Goal: Task Accomplishment & Management: Use online tool/utility

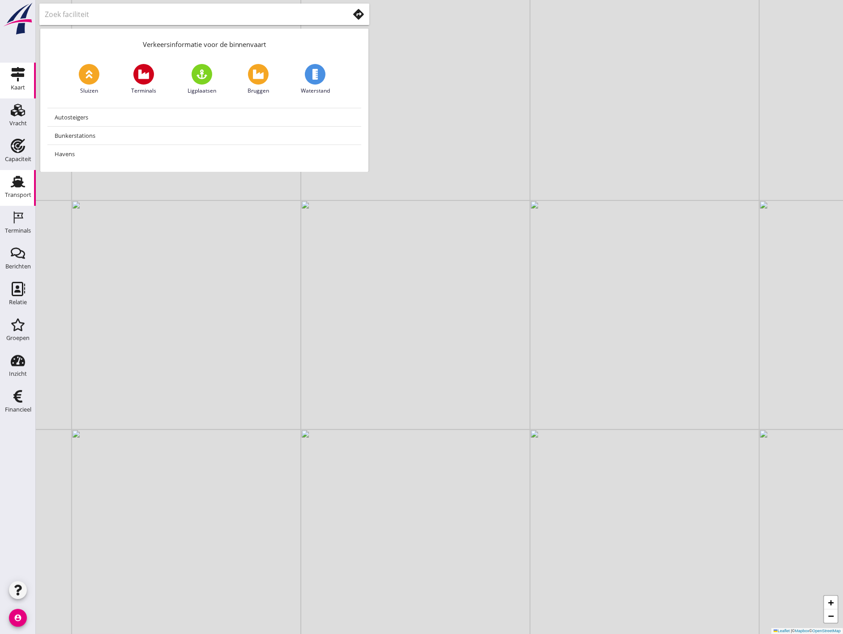
click at [23, 187] on use at bounding box center [18, 182] width 14 height 12
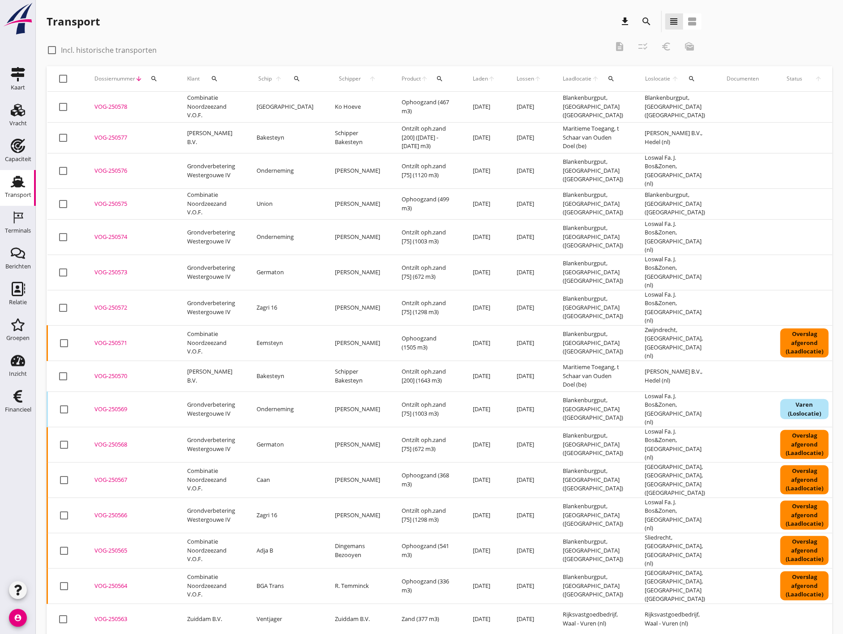
click at [648, 23] on icon "search" at bounding box center [646, 21] width 11 height 11
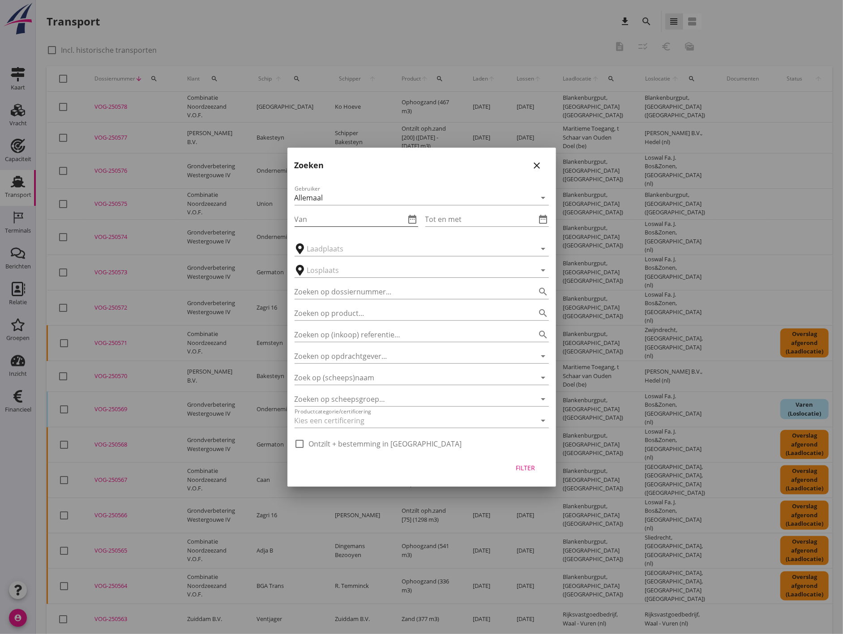
click at [410, 216] on icon "date_range" at bounding box center [412, 219] width 11 height 11
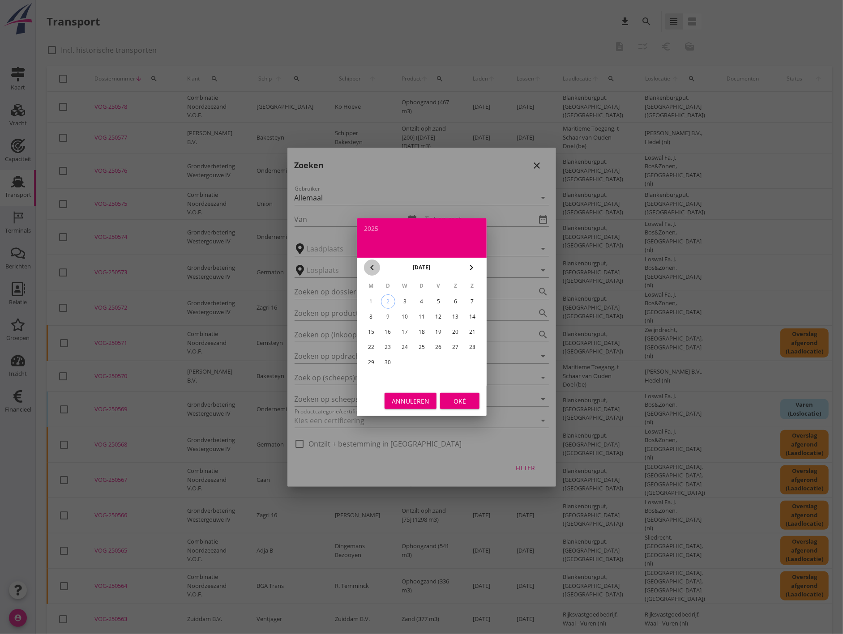
click at [369, 268] on icon "chevron_left" at bounding box center [372, 267] width 11 height 11
click at [368, 270] on icon "chevron_left" at bounding box center [372, 267] width 11 height 11
drag, startPoint x: 368, startPoint y: 360, endPoint x: 383, endPoint y: 354, distance: 15.9
click at [368, 360] on div "28" at bounding box center [370, 362] width 14 height 14
type input "[DATE]"
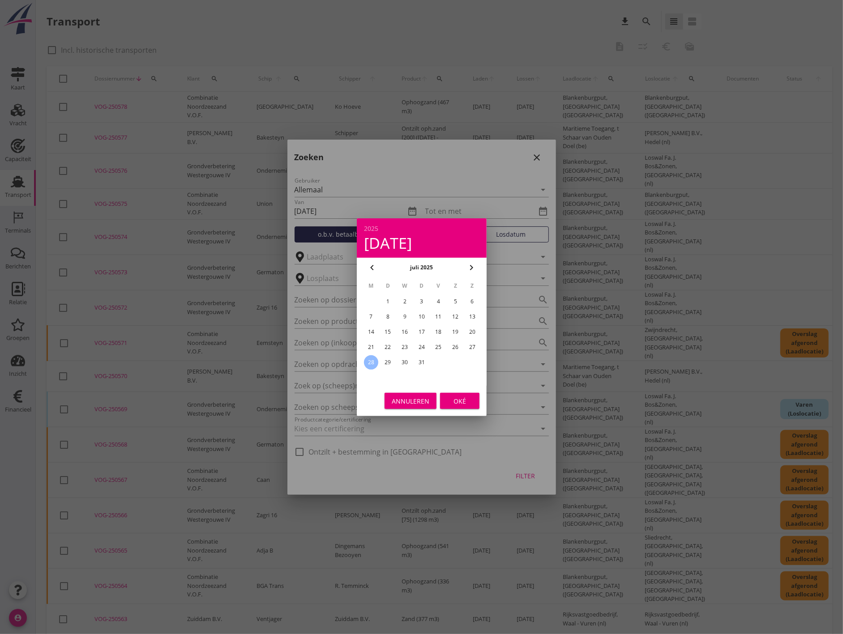
click at [469, 397] on div "Oké" at bounding box center [459, 400] width 25 height 9
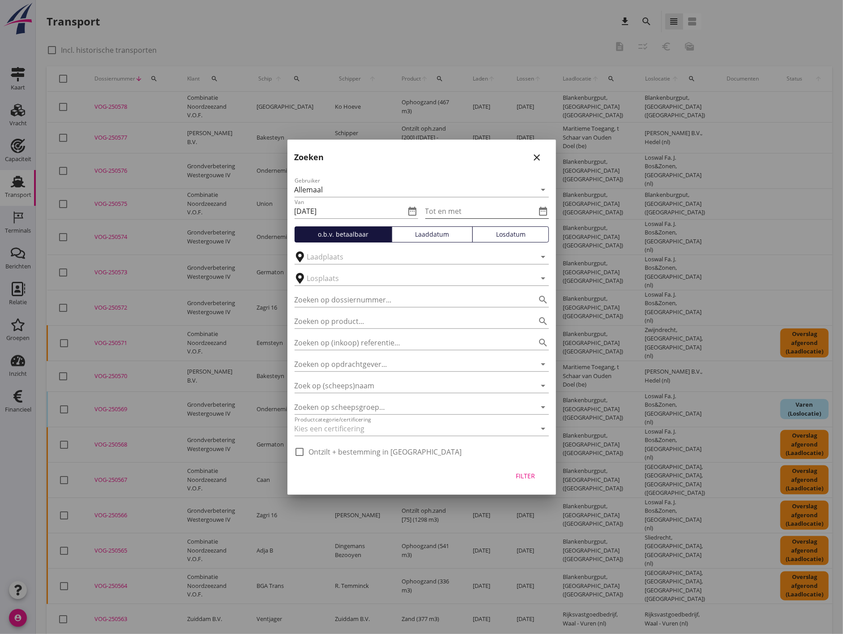
click at [539, 211] on icon "date_range" at bounding box center [543, 211] width 11 height 11
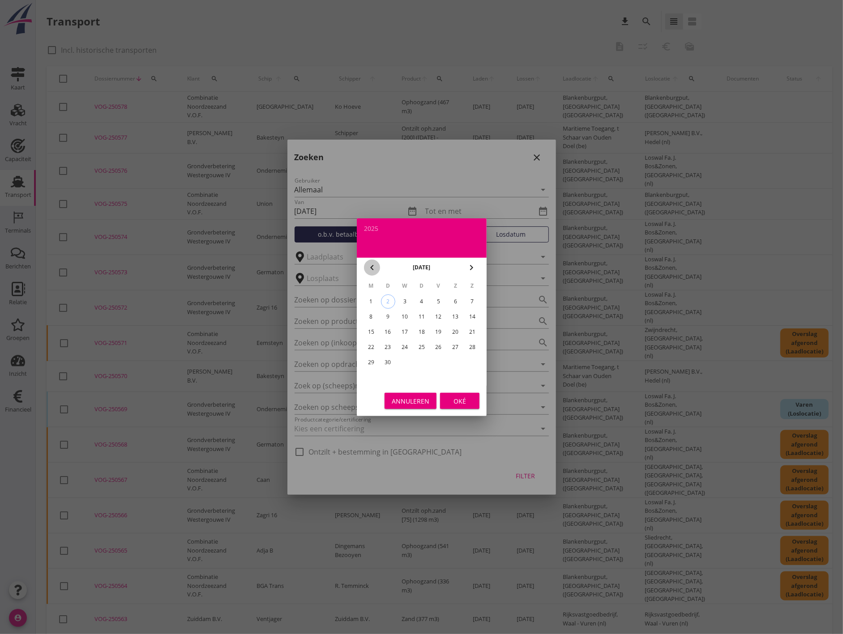
click at [377, 267] on div "chevron_left" at bounding box center [372, 267] width 16 height 11
click at [471, 305] on div "3" at bounding box center [472, 302] width 14 height 14
type input "[DATE]"
click at [468, 395] on button "Oké" at bounding box center [459, 401] width 39 height 16
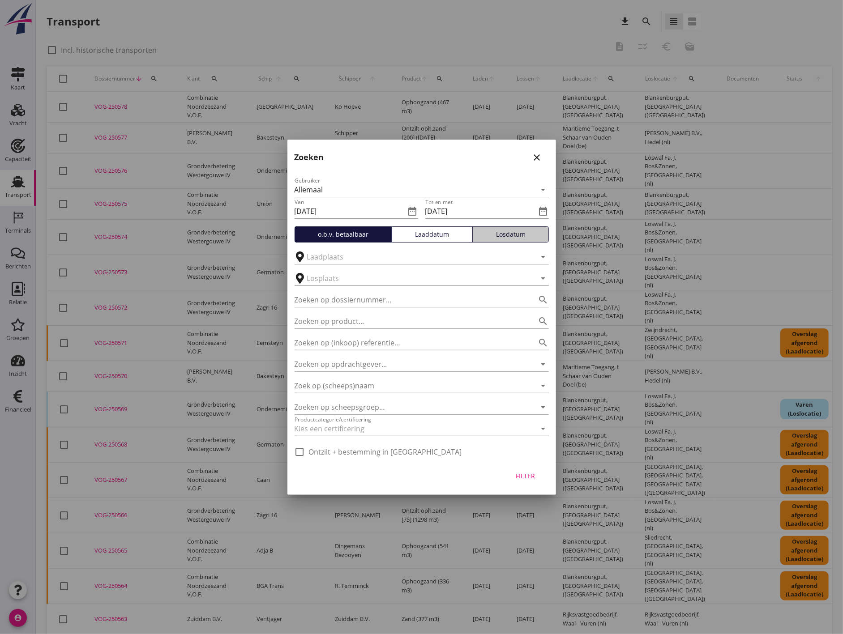
click at [530, 236] on div "Losdatum" at bounding box center [510, 234] width 68 height 9
click at [530, 474] on div "Filter" at bounding box center [525, 475] width 25 height 9
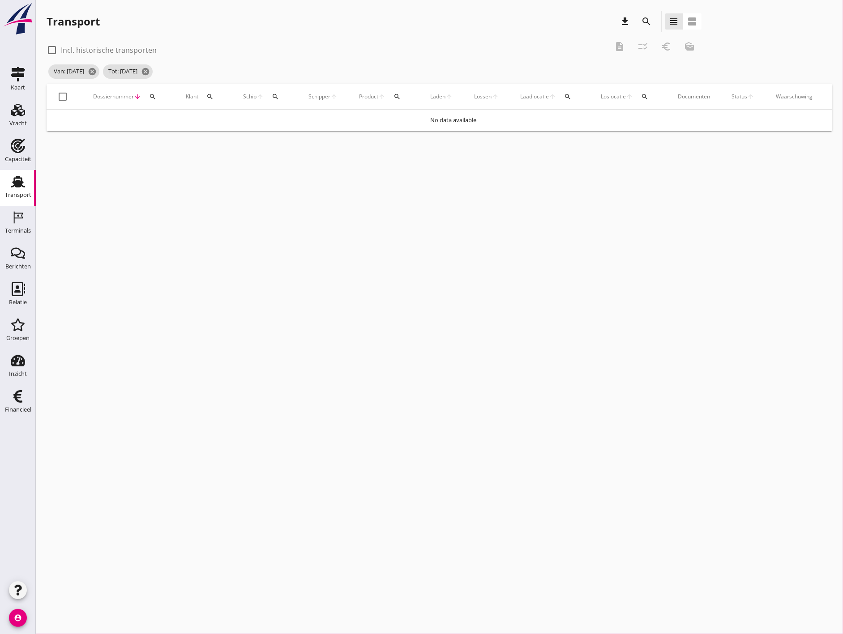
click at [105, 48] on label "Incl. historische transporten" at bounding box center [109, 50] width 96 height 9
checkbox input "true"
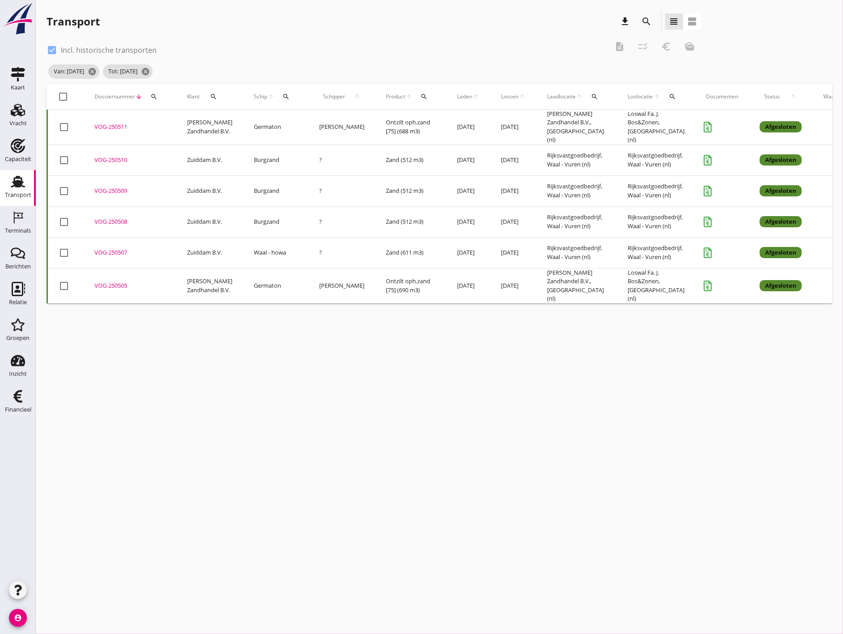
click at [61, 94] on div at bounding box center [63, 96] width 15 height 15
checkbox input "true"
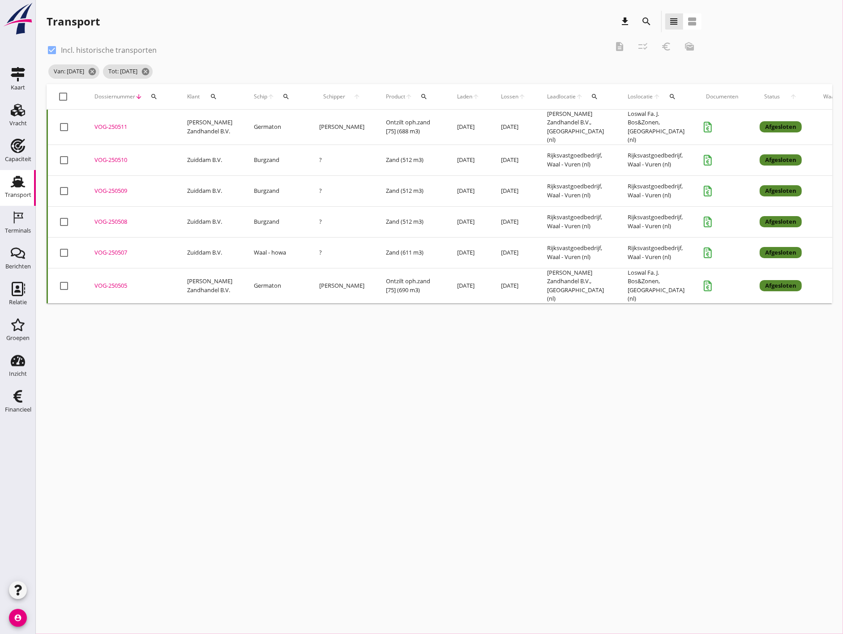
checkbox input "true"
click at [77, 71] on span "Van: [DATE] cancel" at bounding box center [73, 71] width 51 height 14
click at [648, 25] on icon "search" at bounding box center [646, 21] width 11 height 11
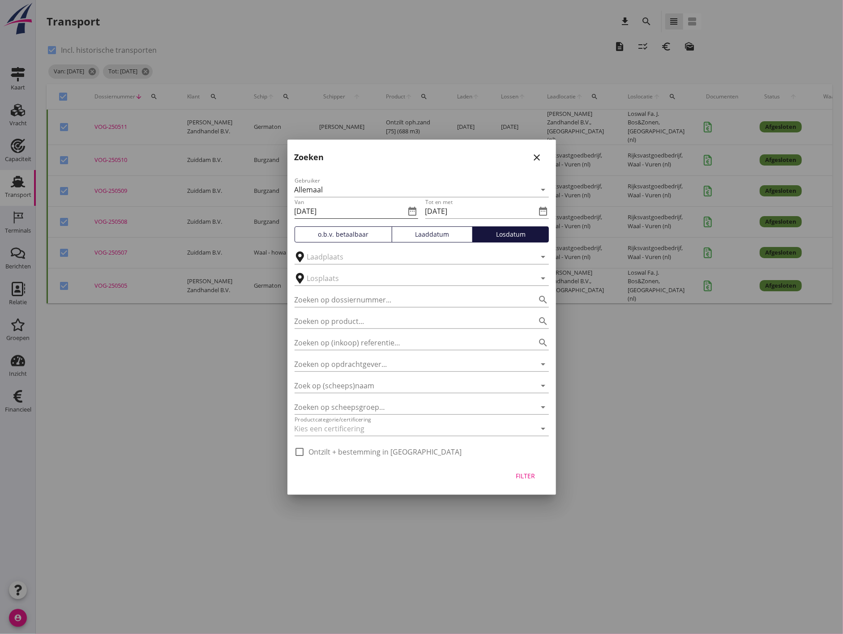
click at [369, 209] on input "[DATE]" at bounding box center [350, 211] width 111 height 14
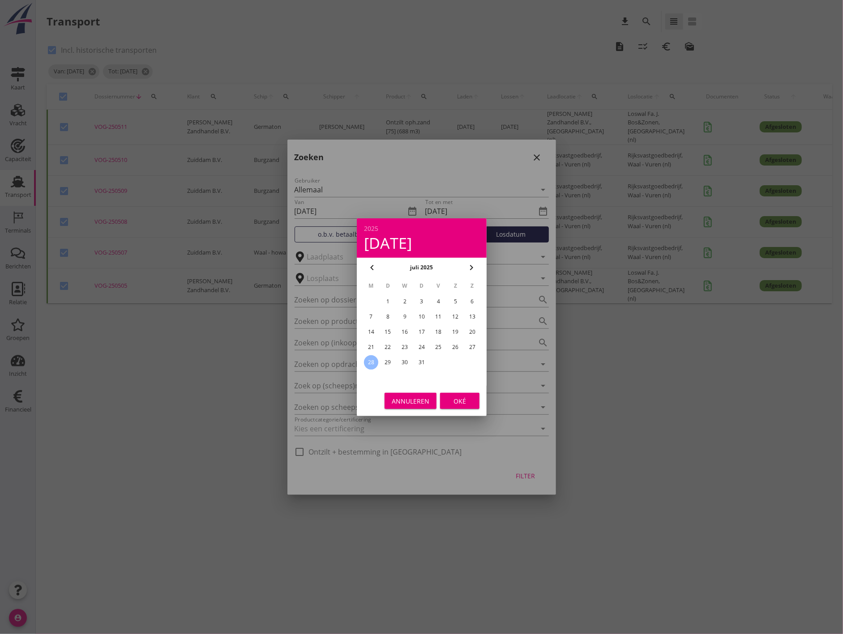
click at [369, 345] on div "21" at bounding box center [370, 347] width 14 height 14
type input "[DATE]"
click at [465, 400] on div "Oké" at bounding box center [459, 400] width 25 height 9
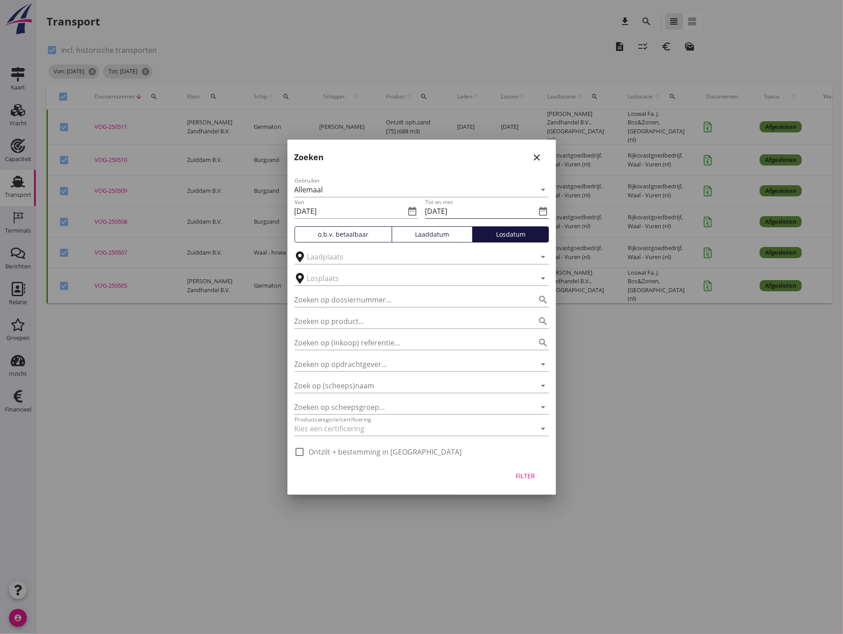
click at [501, 217] on input "[DATE]" at bounding box center [480, 211] width 111 height 14
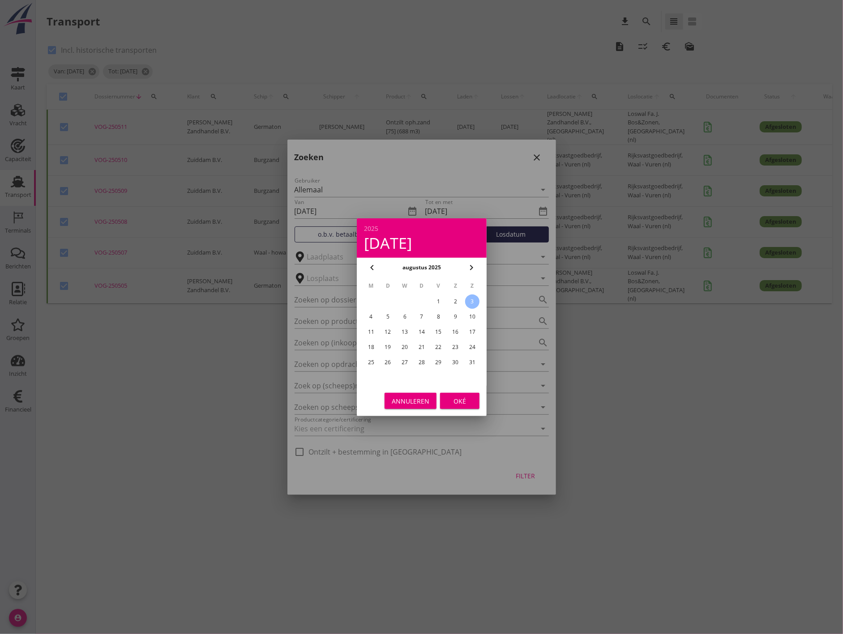
click at [369, 269] on icon "chevron_left" at bounding box center [372, 267] width 11 height 11
click at [474, 343] on div "27" at bounding box center [472, 347] width 14 height 14
type input "[DATE]"
click at [462, 401] on div "Oké" at bounding box center [459, 400] width 25 height 9
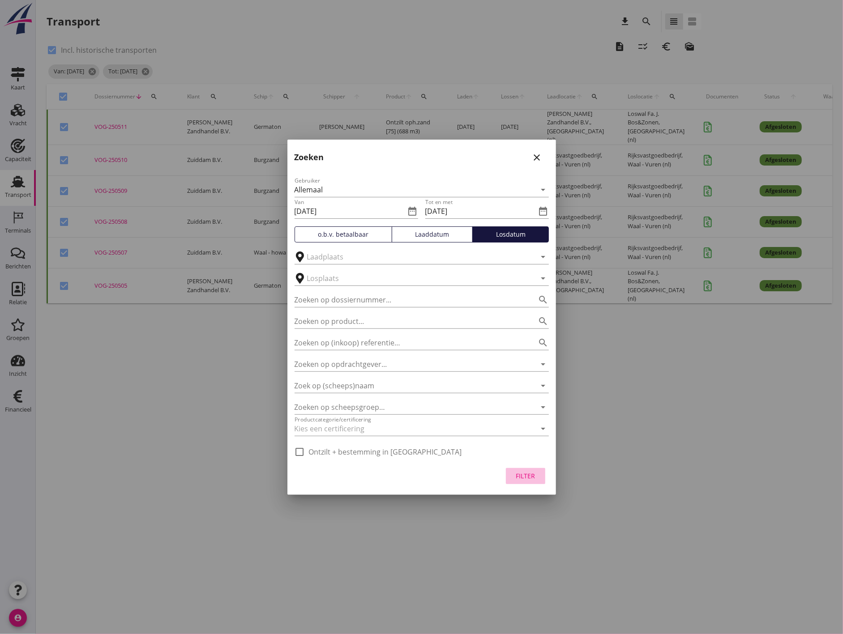
click at [535, 481] on button "Filter" at bounding box center [525, 476] width 39 height 16
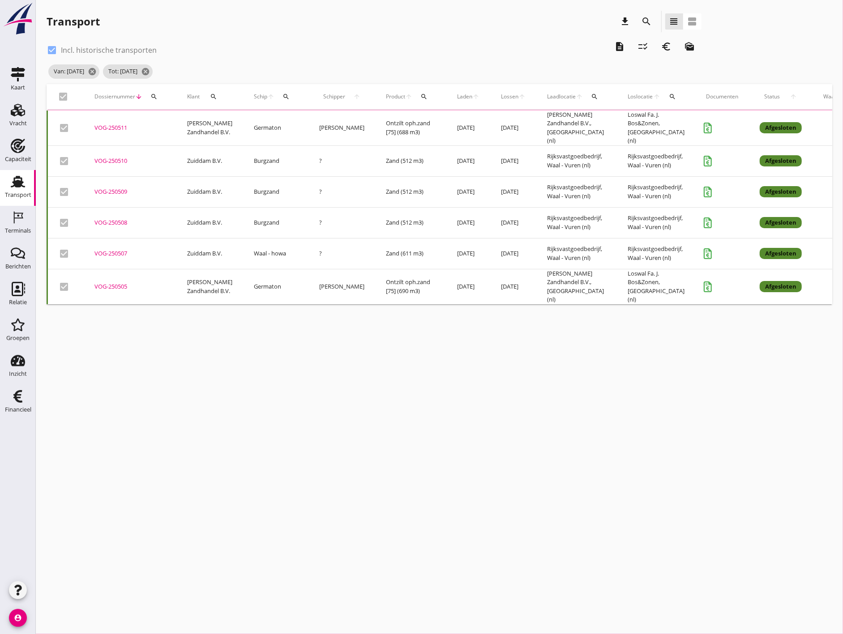
checkbox input "false"
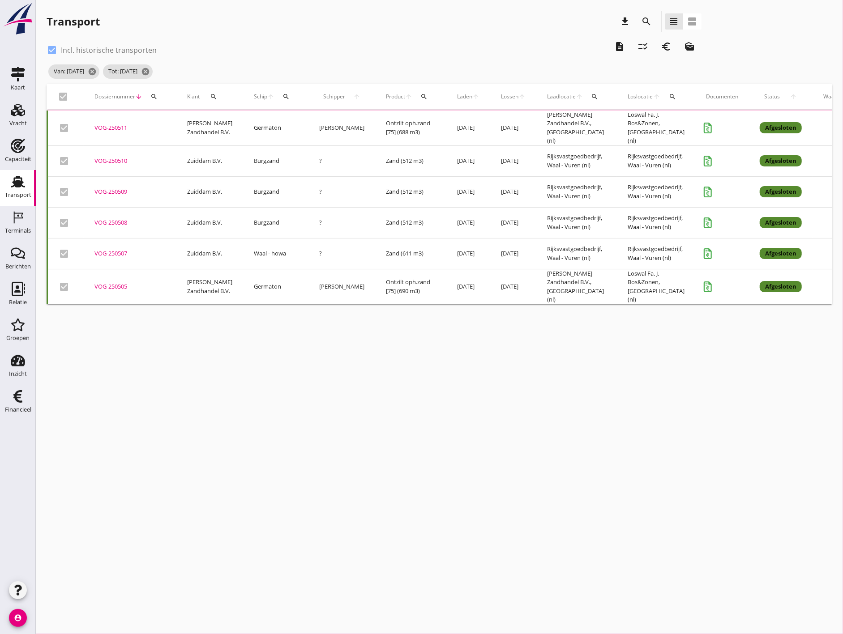
checkbox input "false"
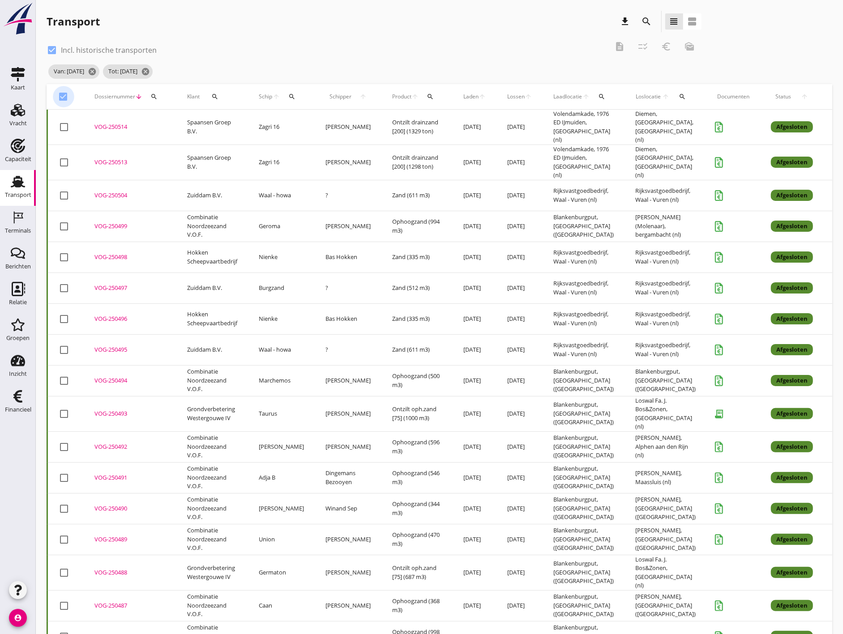
click at [65, 95] on div at bounding box center [63, 96] width 15 height 15
checkbox input "true"
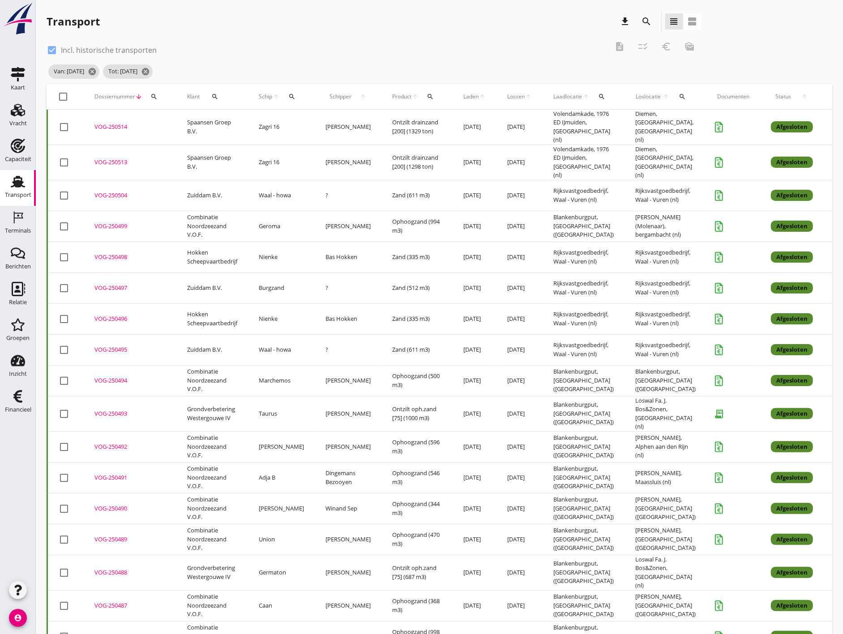
checkbox input "true"
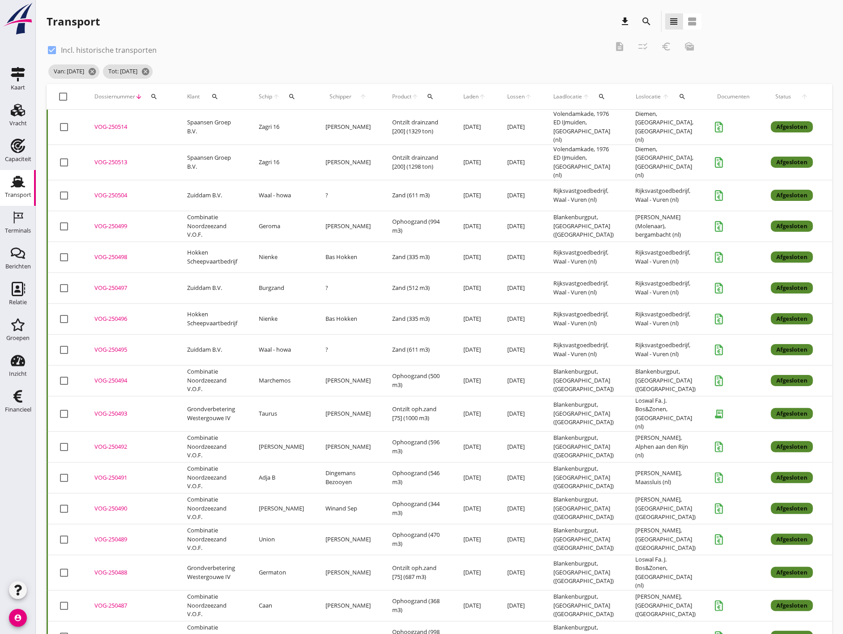
checkbox input "true"
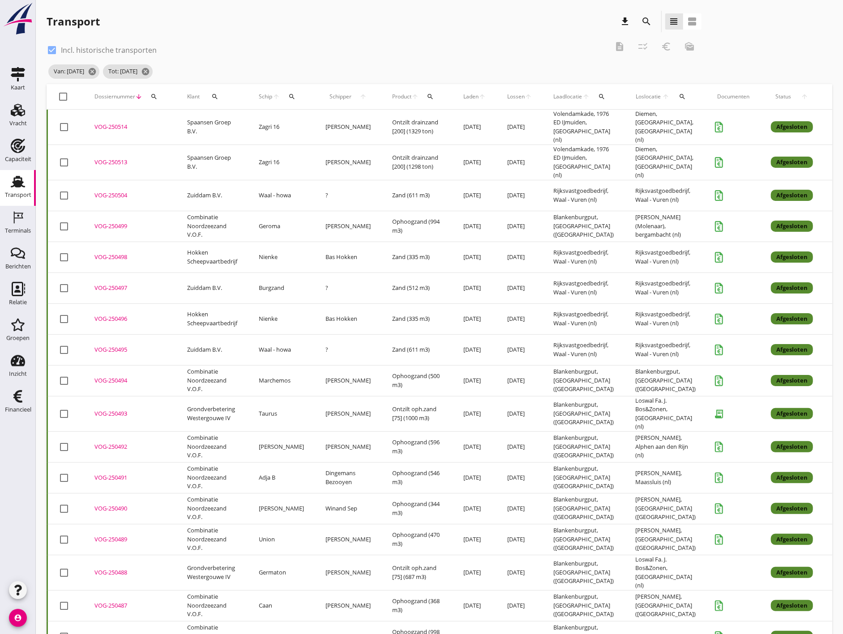
checkbox input "true"
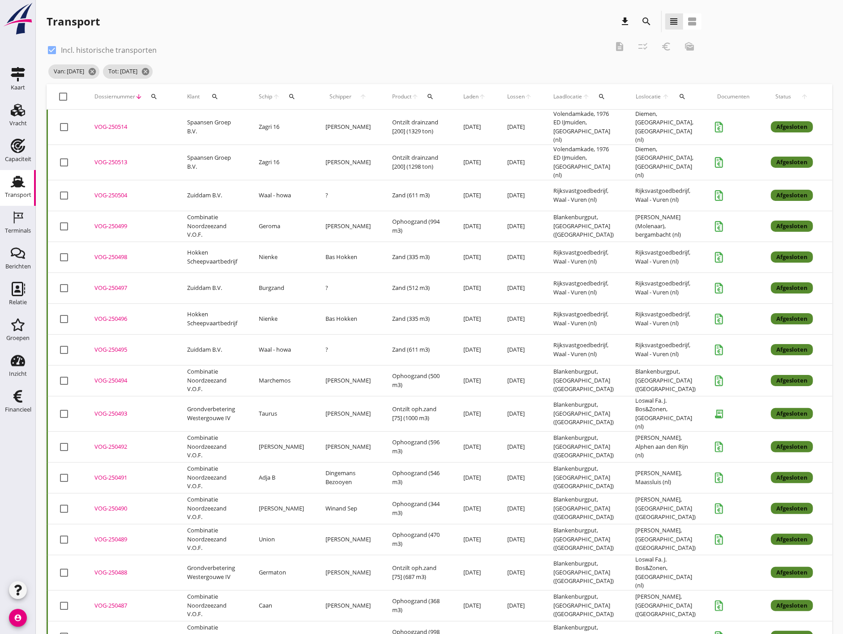
checkbox input "true"
click at [642, 46] on icon "checklist_rtl" at bounding box center [643, 46] width 11 height 11
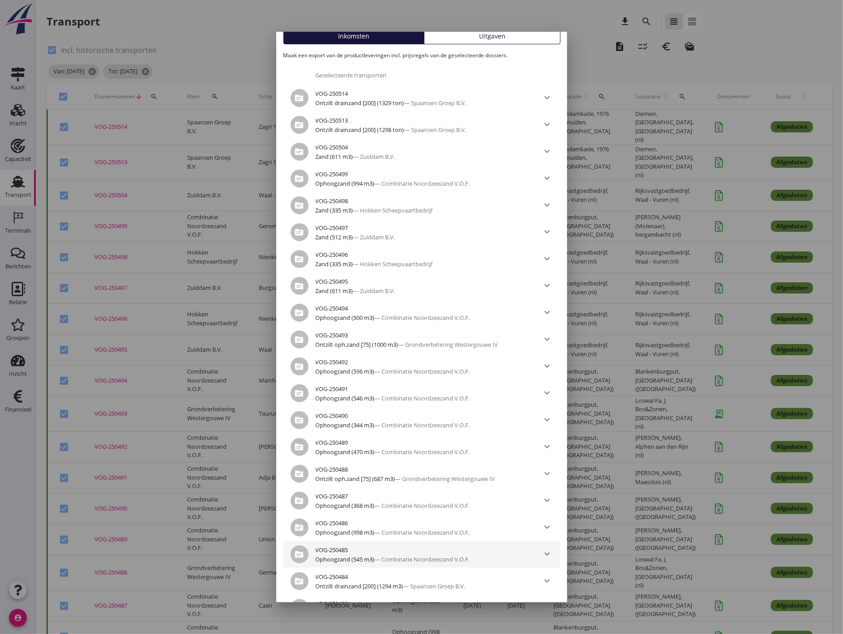
scroll to position [181, 0]
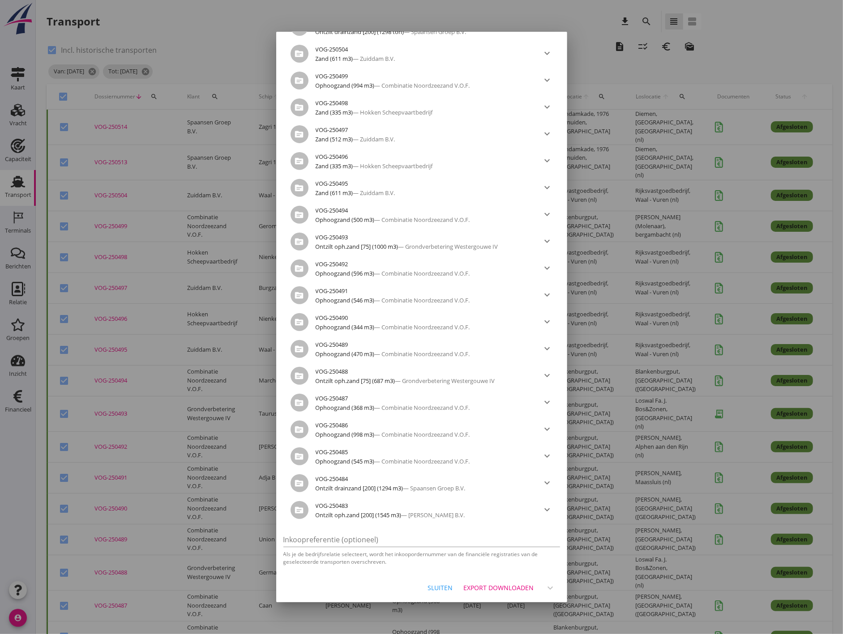
click at [499, 589] on div "Export downloaden" at bounding box center [499, 587] width 70 height 9
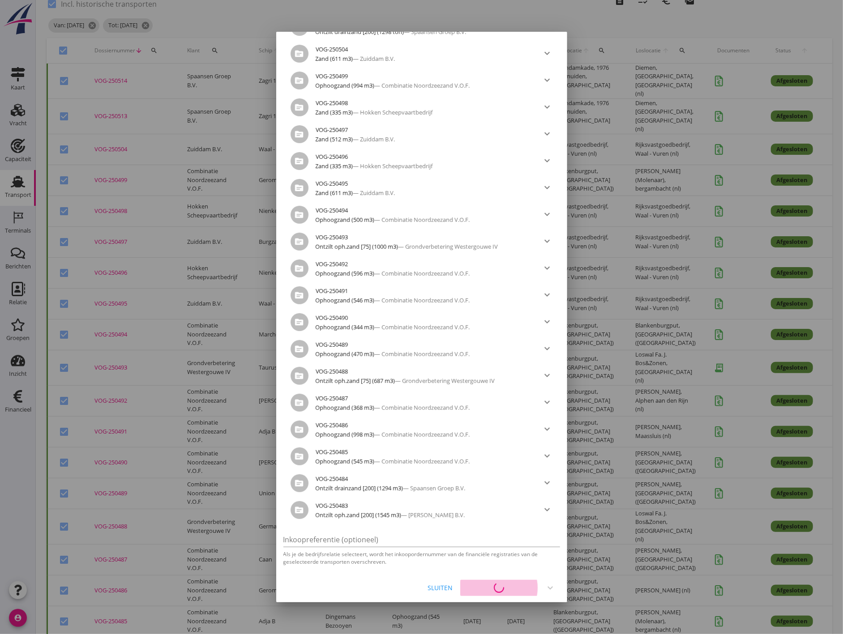
scroll to position [50, 0]
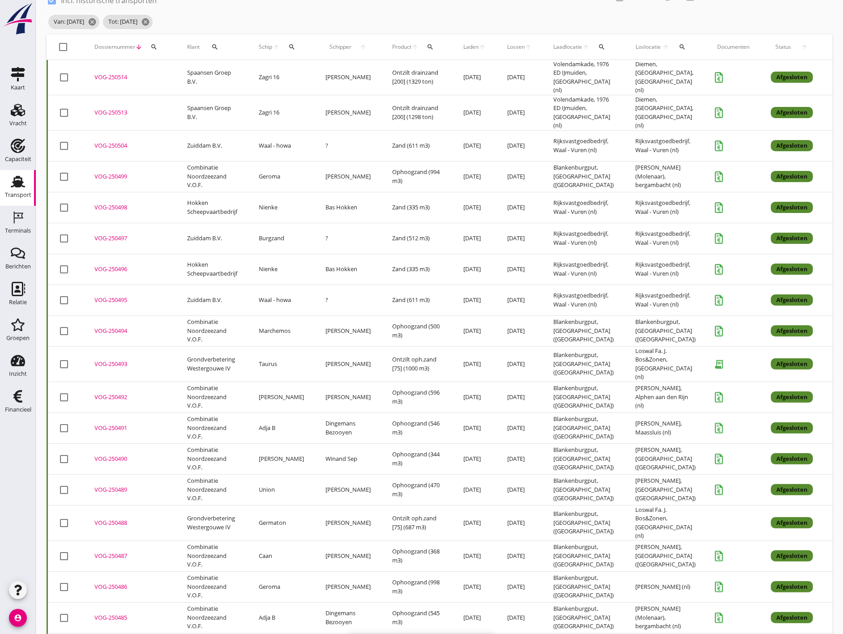
checkbox input "false"
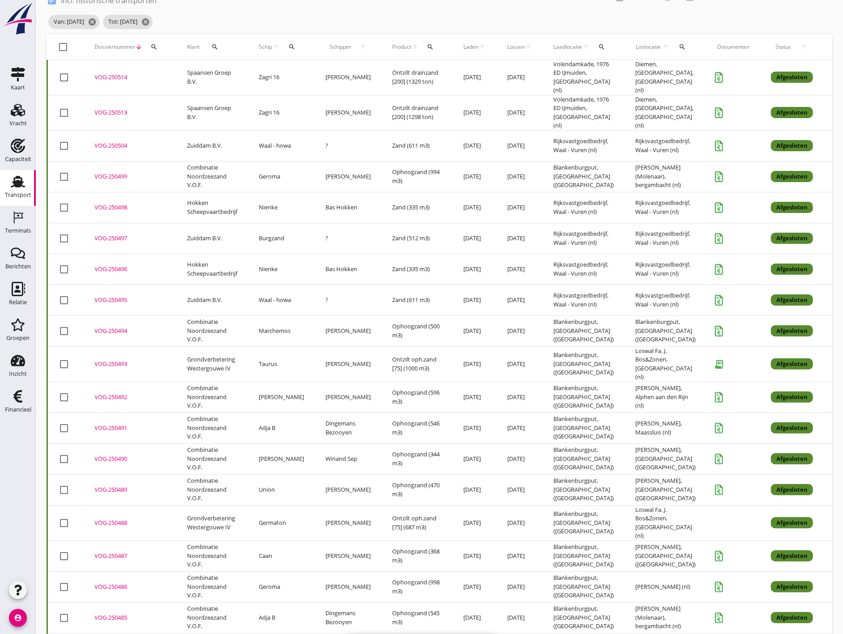
checkbox input "false"
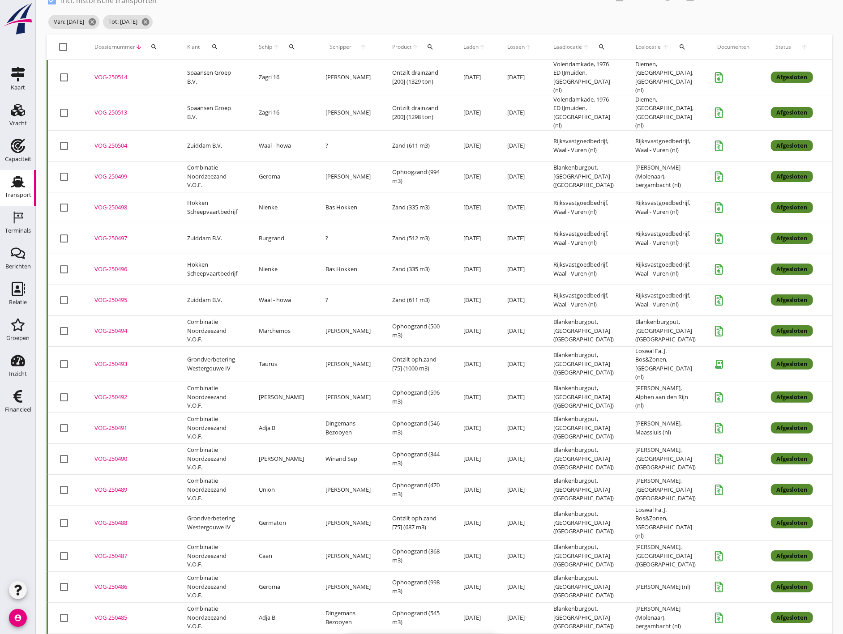
checkbox input "false"
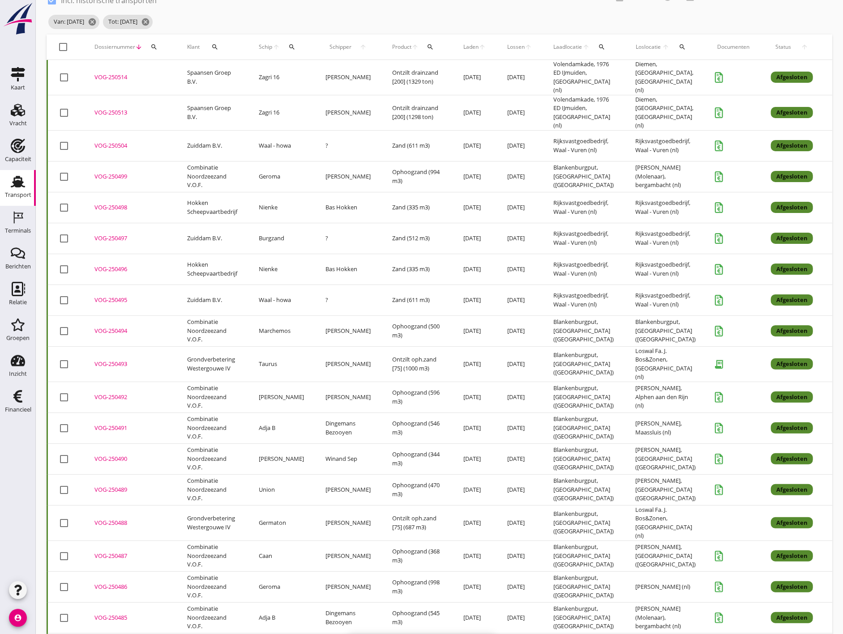
checkbox input "false"
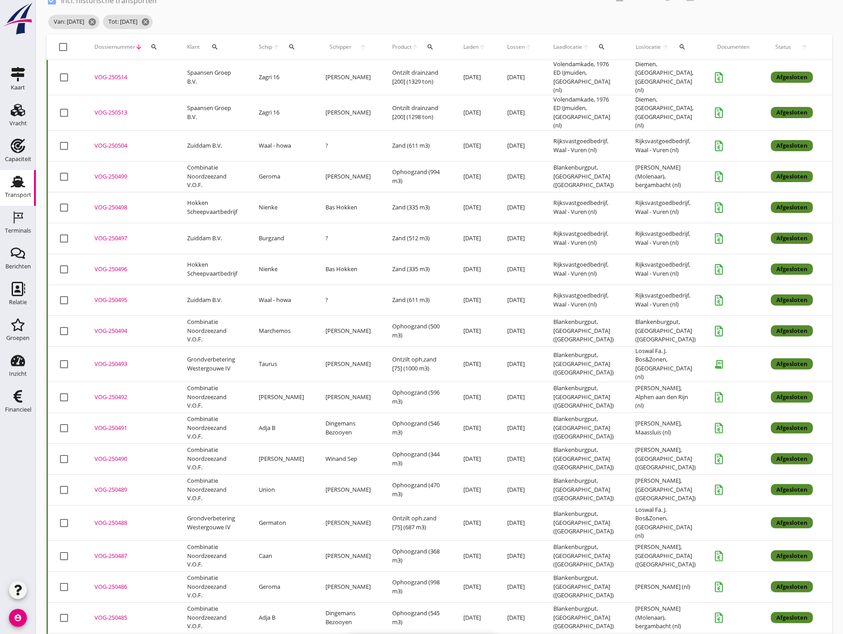
checkbox input "false"
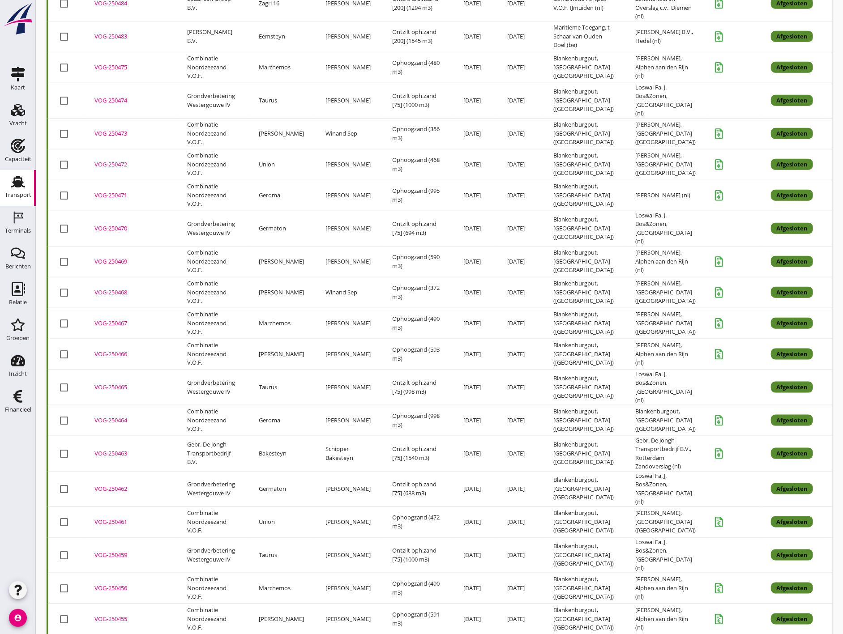
scroll to position [709, 0]
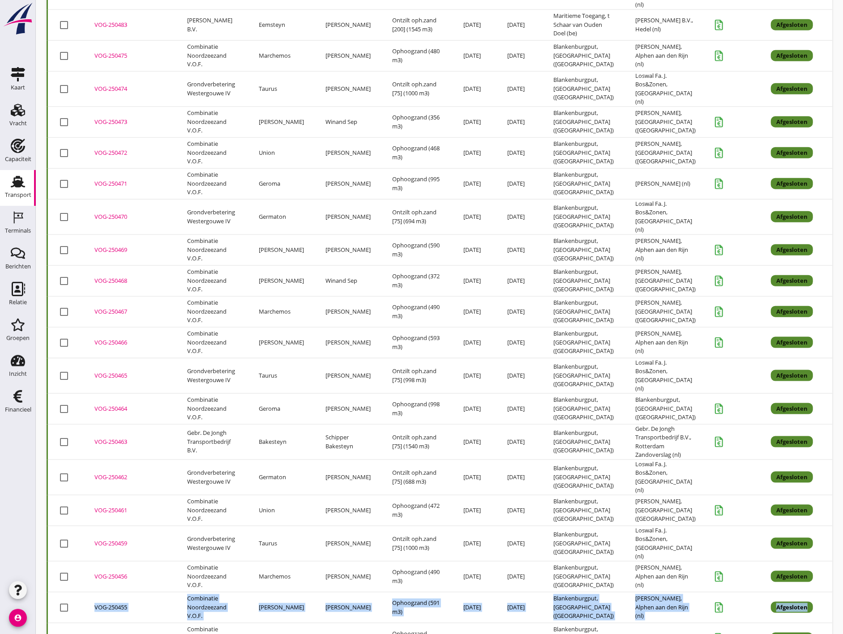
drag, startPoint x: 842, startPoint y: 540, endPoint x: 843, endPoint y: 558, distance: 18.4
click at [842, 558] on html "Deel track en trace Vracht details Vracht aanpassen Schip wijzigen Vracht kopie…" at bounding box center [421, 66] width 843 height 1550
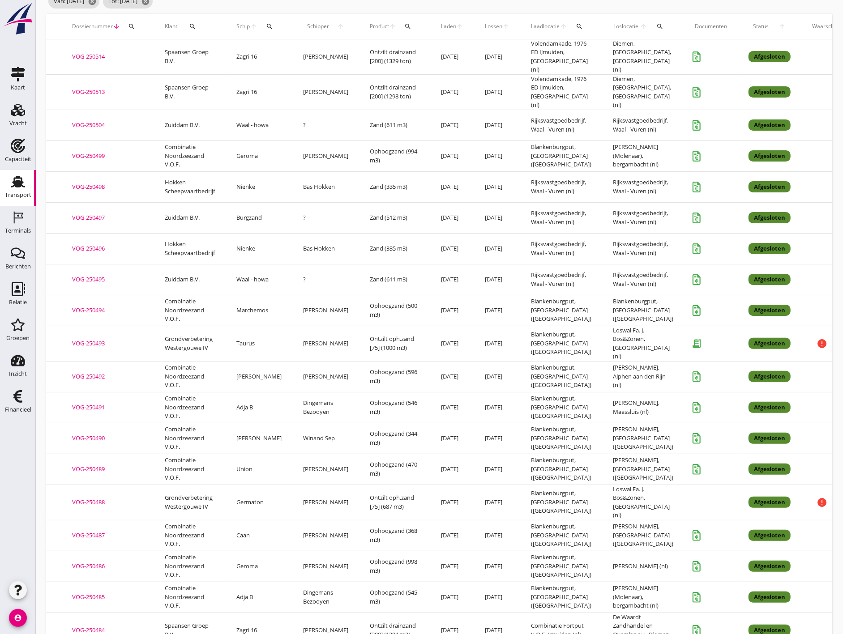
scroll to position [0, 0]
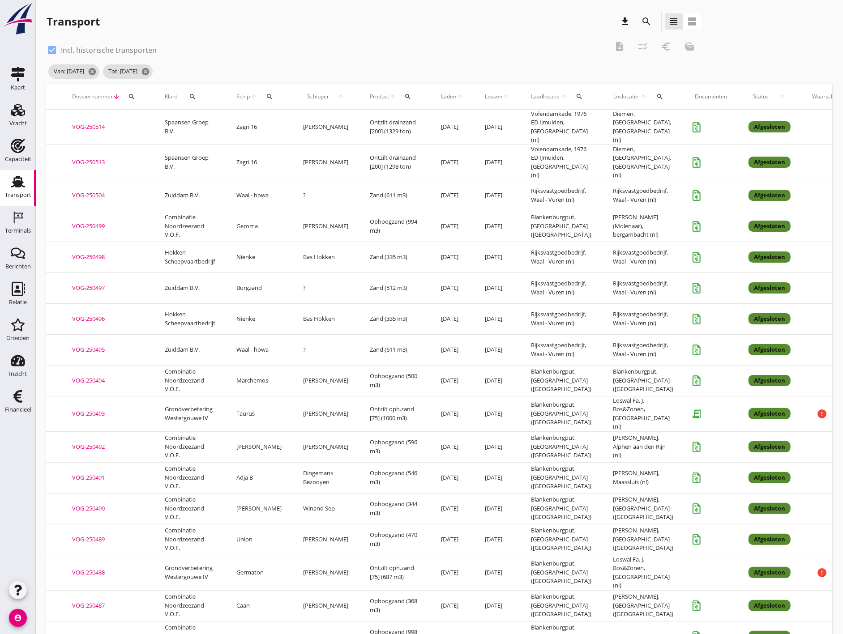
click at [651, 24] on icon "search" at bounding box center [646, 21] width 11 height 11
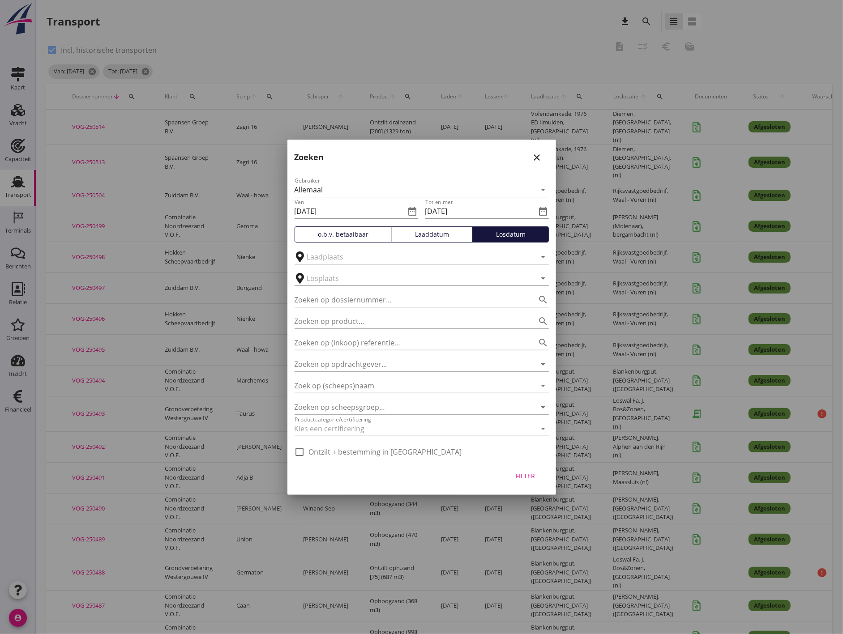
click at [419, 216] on div "Van [DATE] date_range Tot en met [DATE] date_range" at bounding box center [422, 212] width 254 height 30
click at [414, 211] on icon "date_range" at bounding box center [412, 211] width 11 height 11
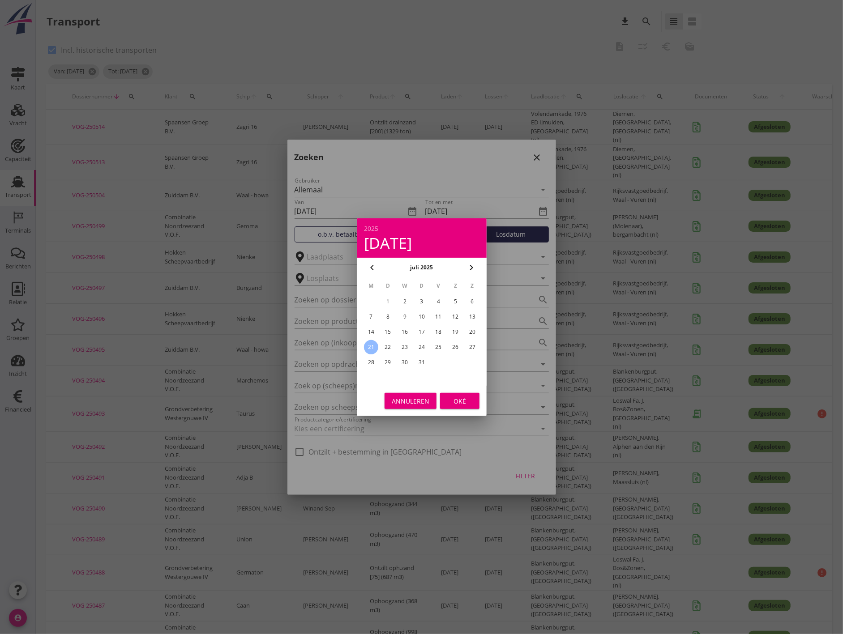
click at [476, 266] on icon "chevron_right" at bounding box center [471, 267] width 11 height 11
click at [373, 266] on icon "chevron_left" at bounding box center [372, 267] width 11 height 11
click at [369, 341] on div "18" at bounding box center [370, 347] width 14 height 14
type input "[DATE]"
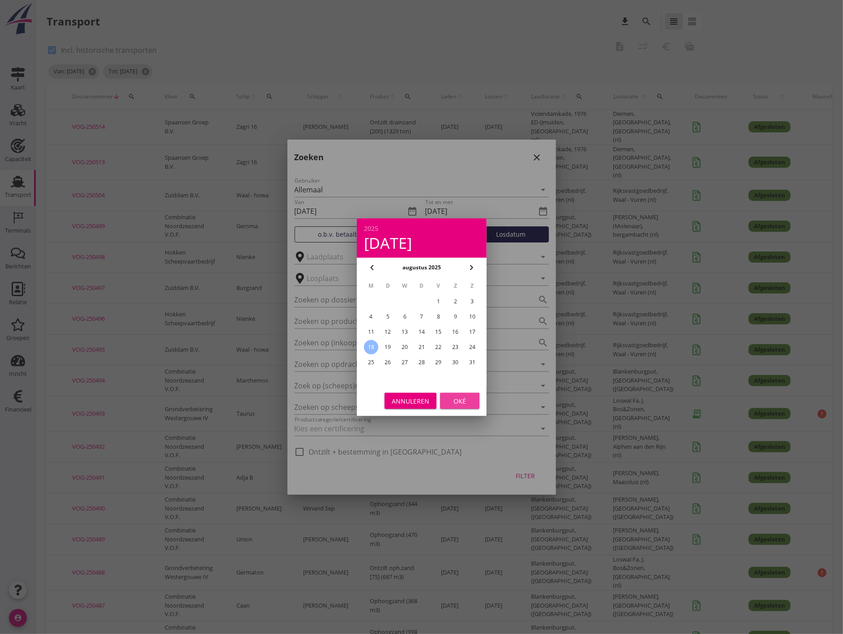
click at [461, 403] on div "Oké" at bounding box center [459, 400] width 25 height 9
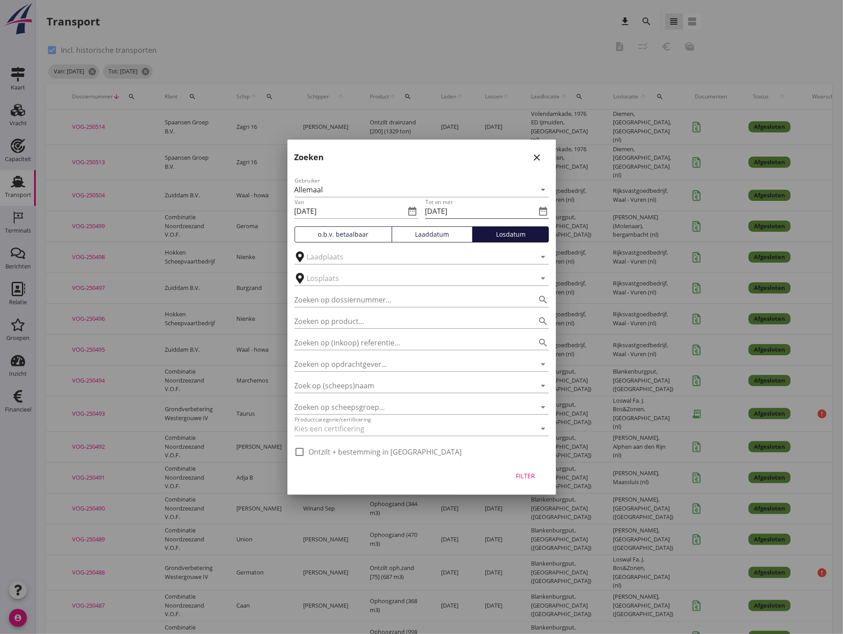
click at [534, 204] on input "[DATE]" at bounding box center [480, 211] width 111 height 14
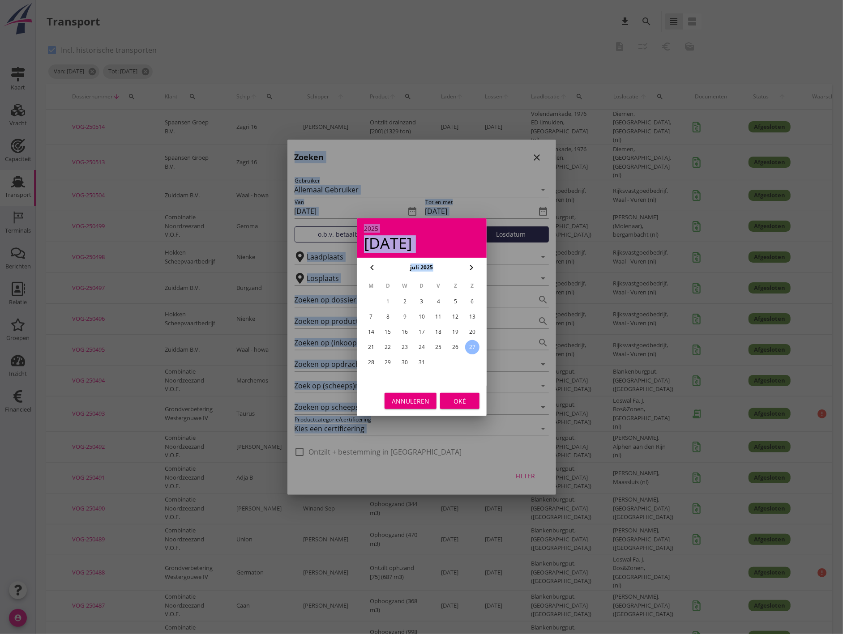
drag, startPoint x: 484, startPoint y: 266, endPoint x: 478, endPoint y: 267, distance: 5.9
click at [478, 267] on div "chevron_right" at bounding box center [471, 267] width 16 height 11
click at [471, 350] on div "24" at bounding box center [472, 347] width 14 height 14
type input "[DATE]"
click at [471, 396] on button "Oké" at bounding box center [459, 401] width 39 height 16
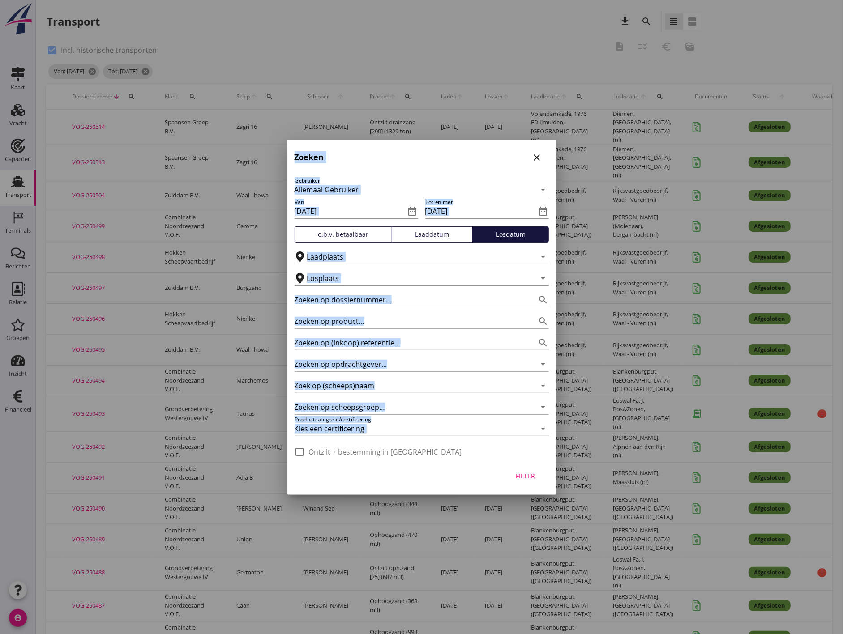
click at [473, 155] on div "Zoeken close" at bounding box center [421, 154] width 269 height 29
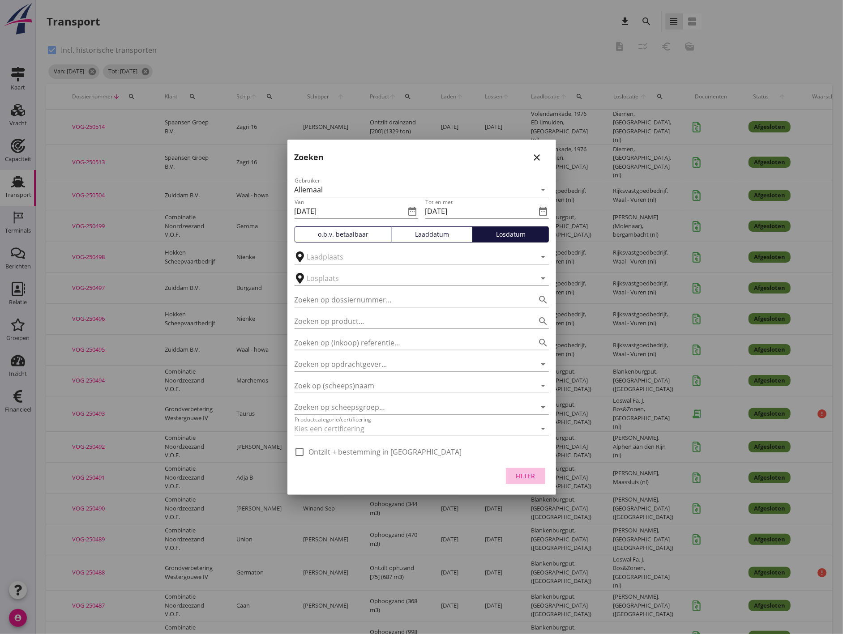
click at [534, 479] on div "Filter" at bounding box center [525, 475] width 25 height 9
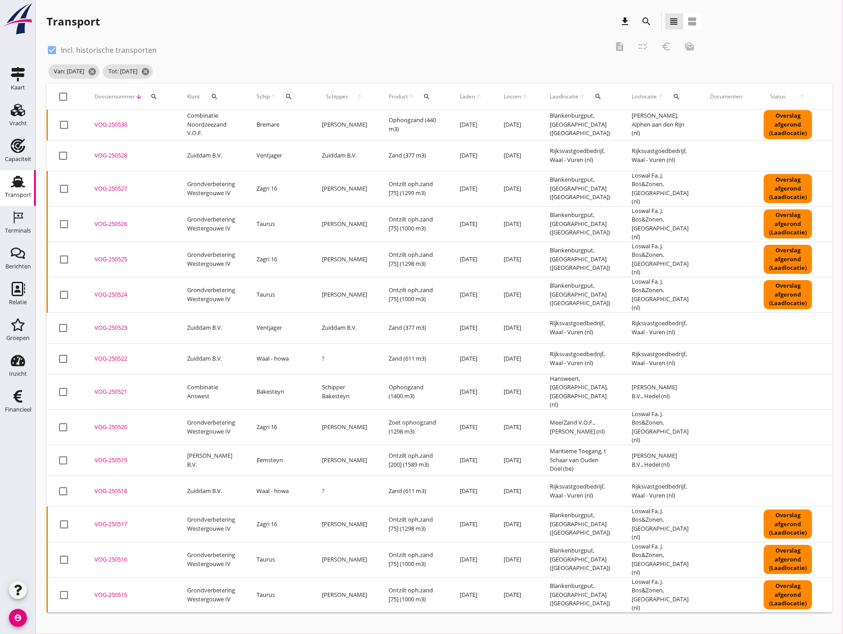
click at [59, 100] on div at bounding box center [63, 96] width 15 height 15
checkbox input "true"
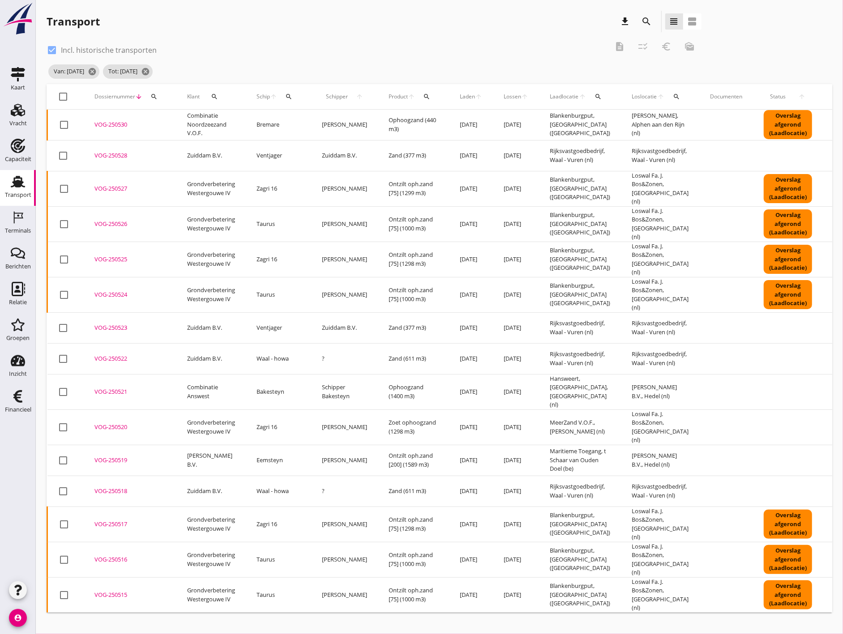
checkbox input "true"
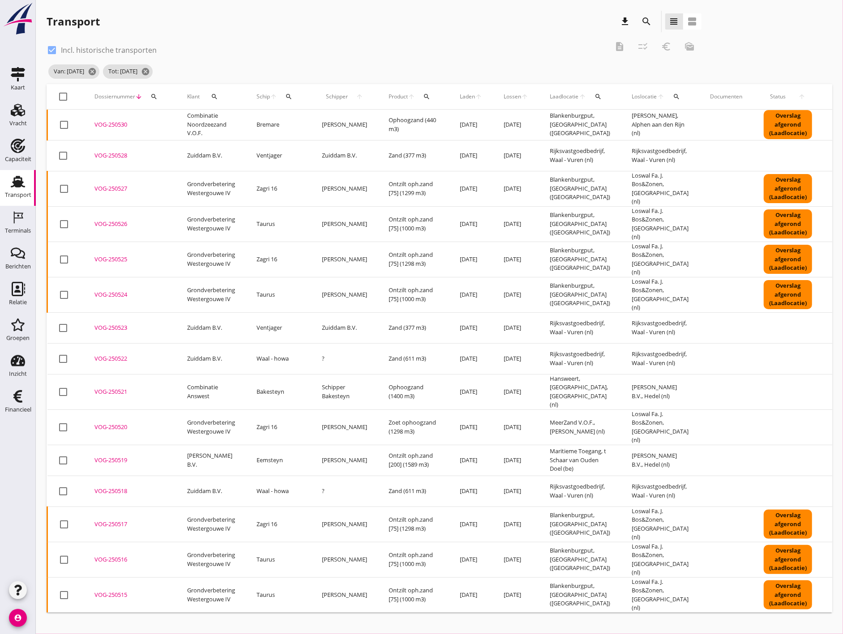
checkbox input "true"
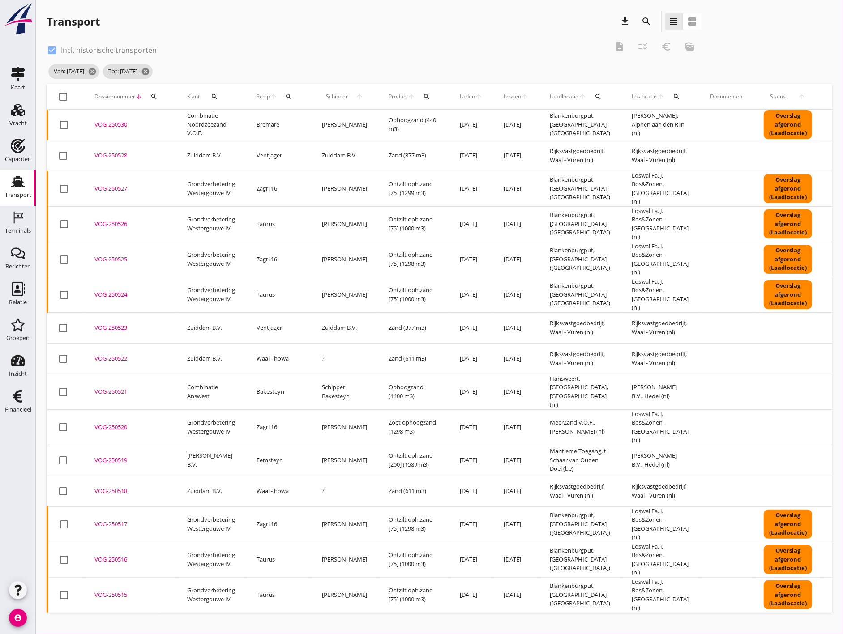
checkbox input "true"
click at [643, 18] on icon "search" at bounding box center [646, 21] width 11 height 11
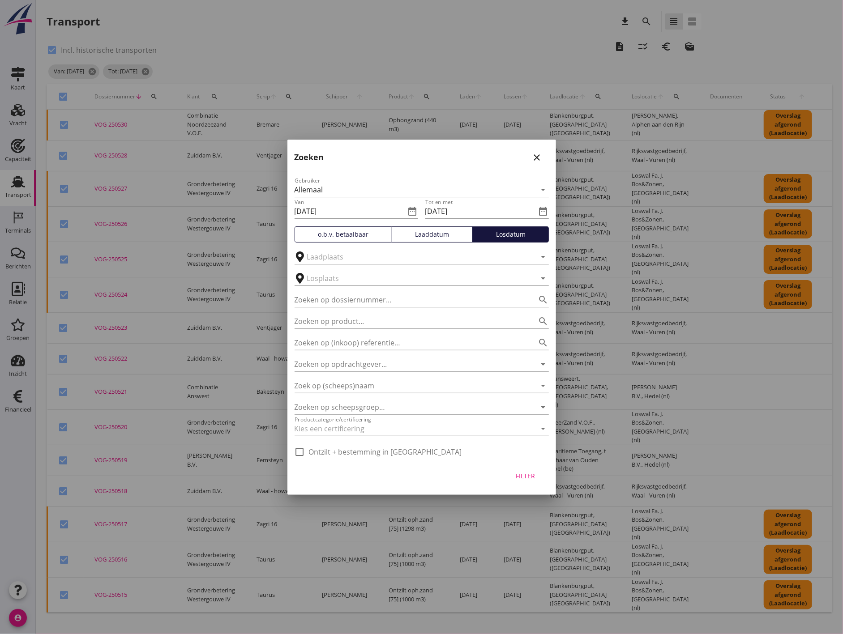
click at [668, 304] on div at bounding box center [421, 317] width 843 height 634
click at [534, 155] on icon "close" at bounding box center [537, 157] width 11 height 11
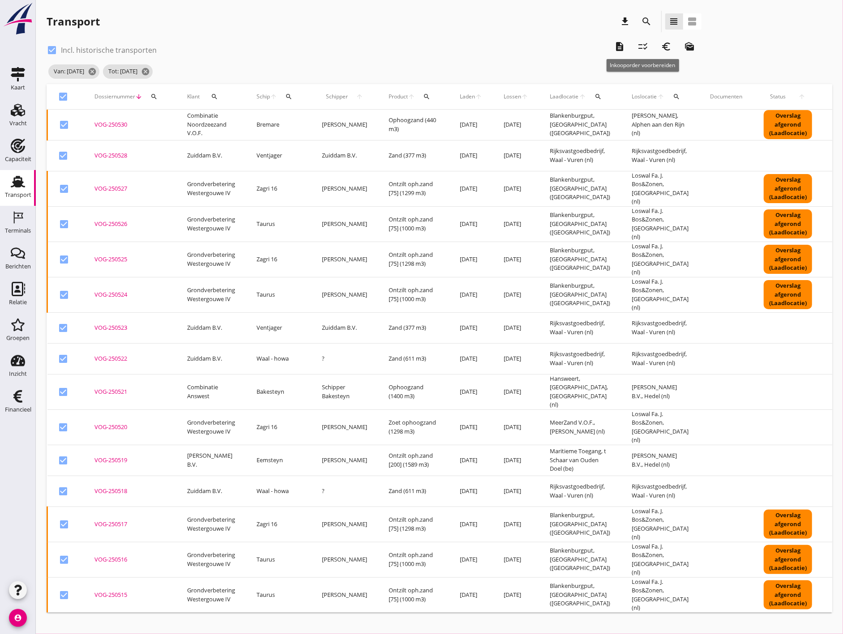
click at [640, 48] on icon "checklist_rtl" at bounding box center [643, 46] width 11 height 11
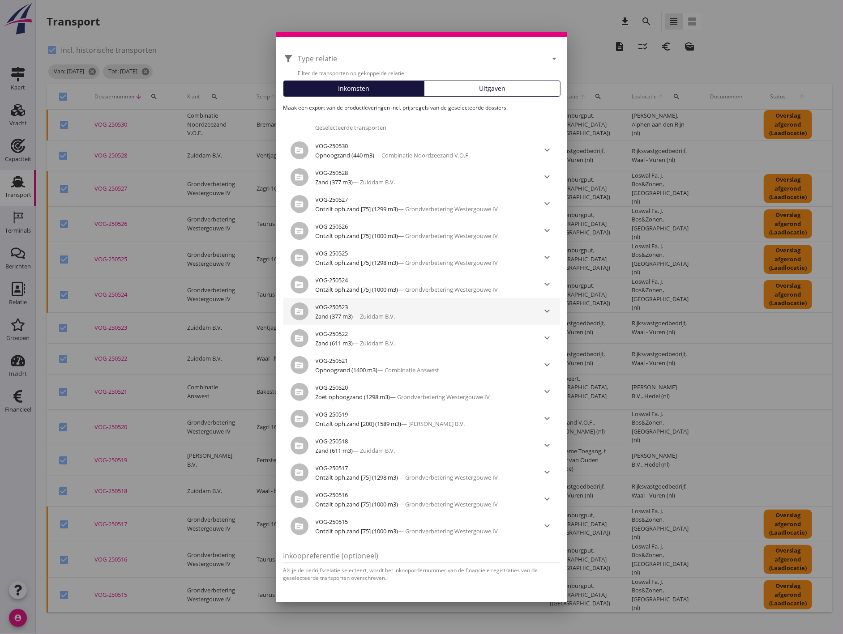
scroll to position [47, 0]
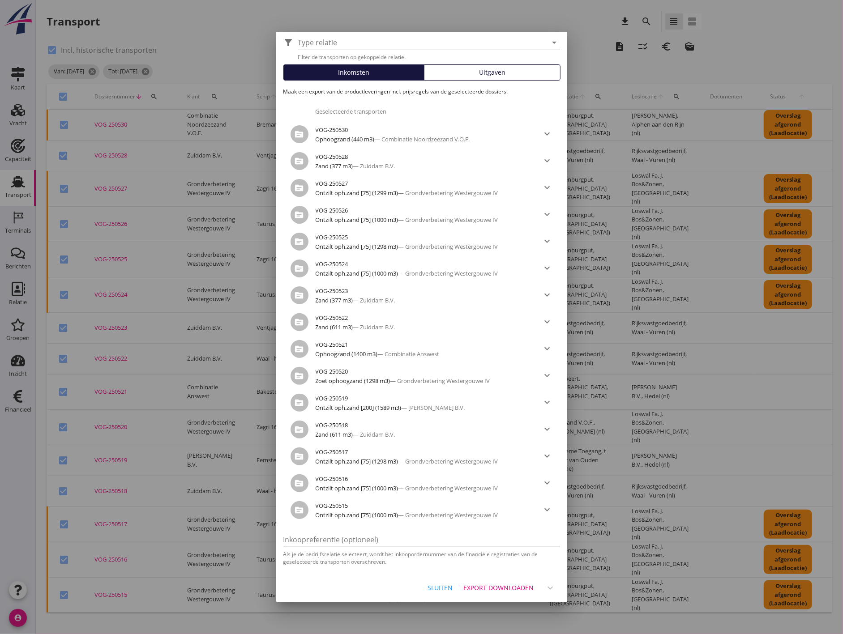
click at [508, 583] on div "Export downloaden" at bounding box center [499, 587] width 70 height 9
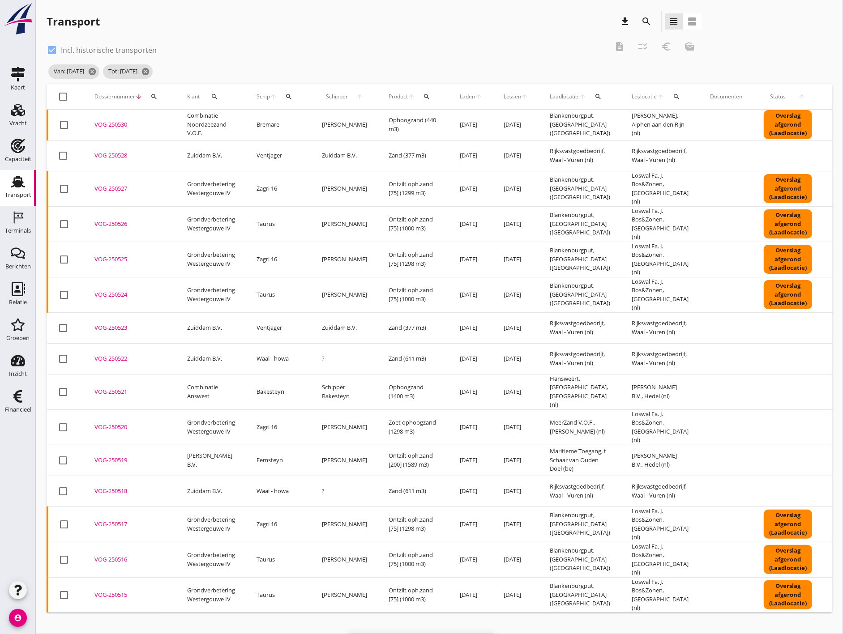
checkbox input "false"
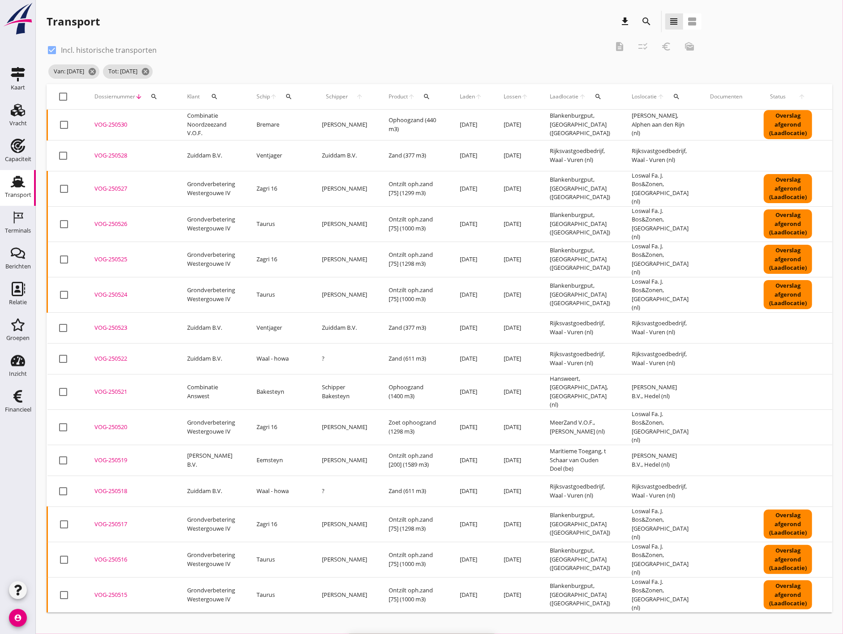
checkbox input "false"
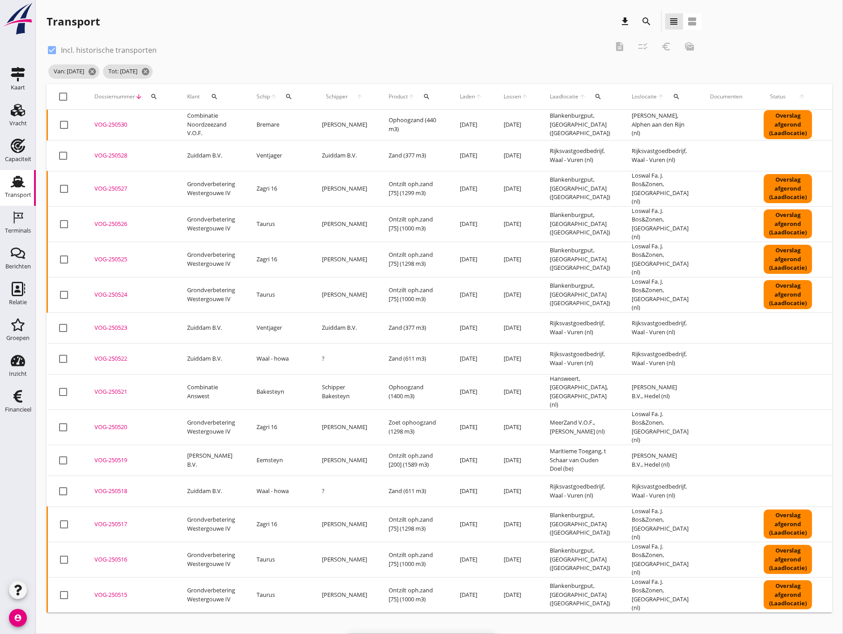
checkbox input "false"
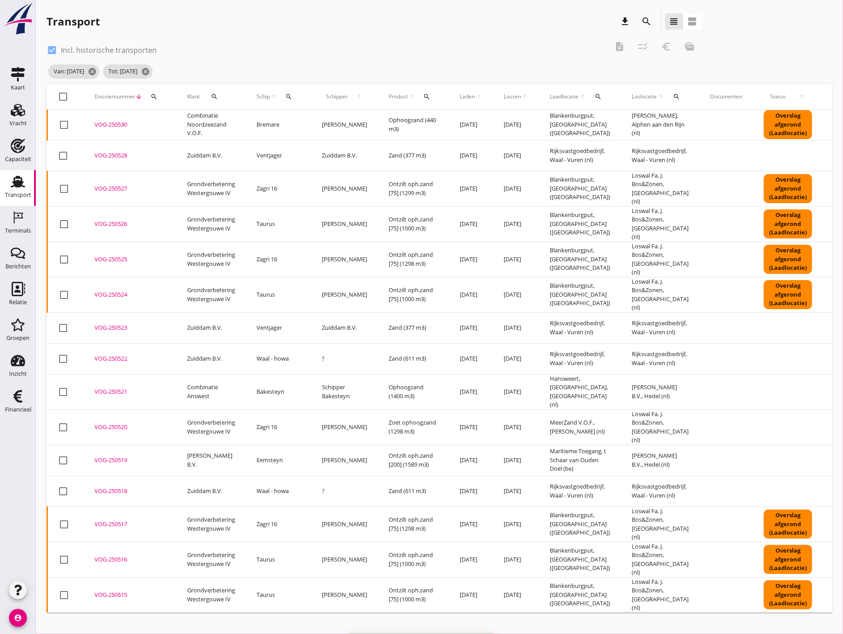
checkbox input "false"
click at [658, 119] on td "[PERSON_NAME], Alphen aan den Rijn (nl)" at bounding box center [660, 125] width 78 height 31
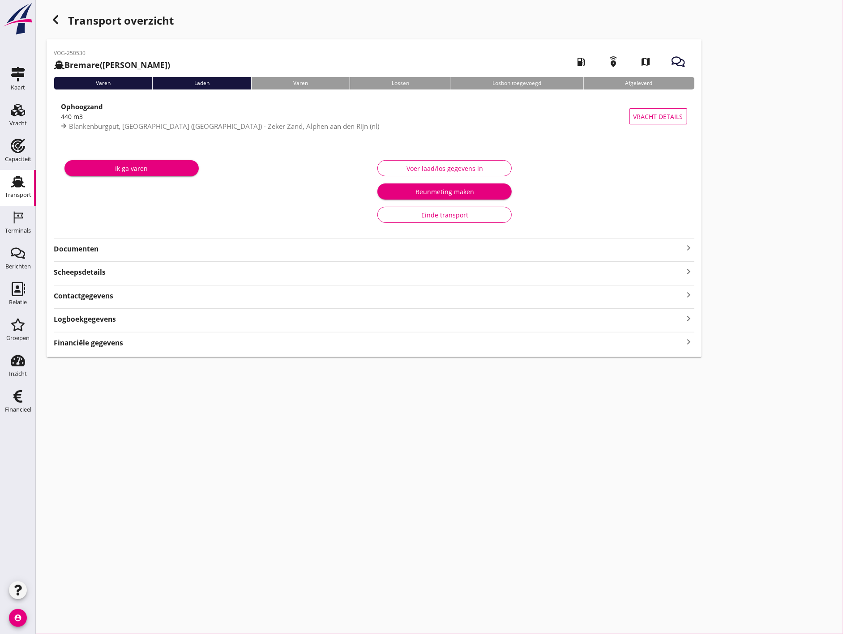
click at [260, 345] on div "Financiële gegevens keyboard_arrow_right" at bounding box center [374, 342] width 640 height 12
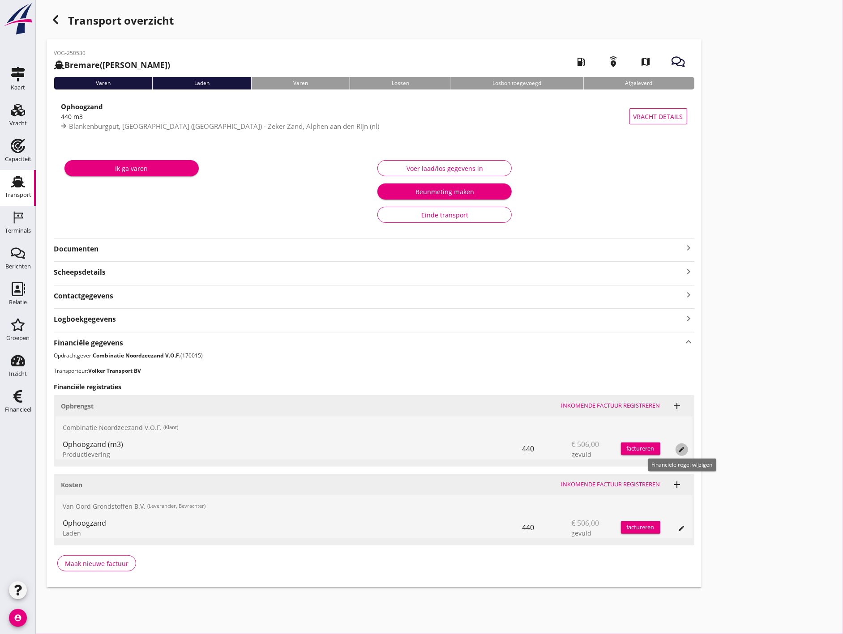
click at [683, 444] on button "edit" at bounding box center [681, 450] width 13 height 13
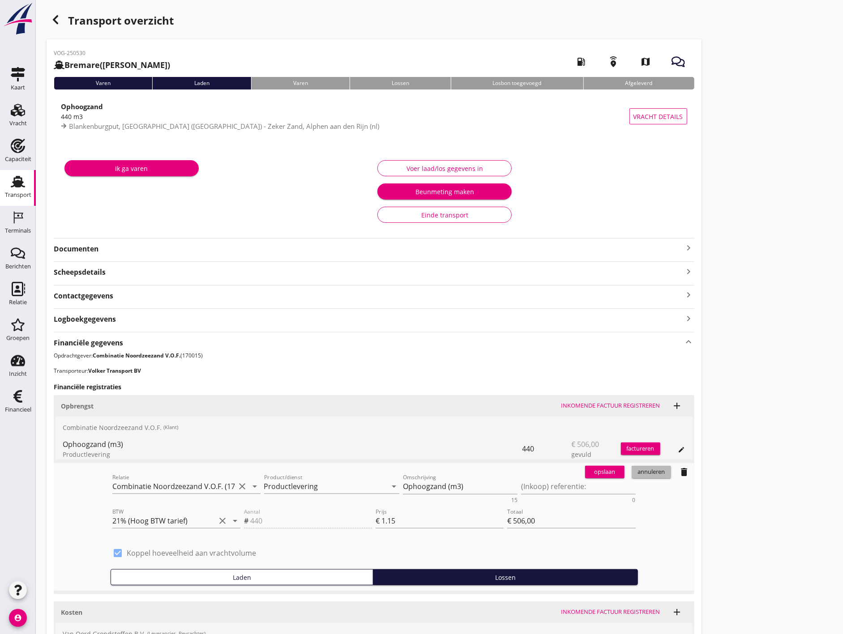
click at [643, 474] on div "annuleren" at bounding box center [651, 472] width 32 height 9
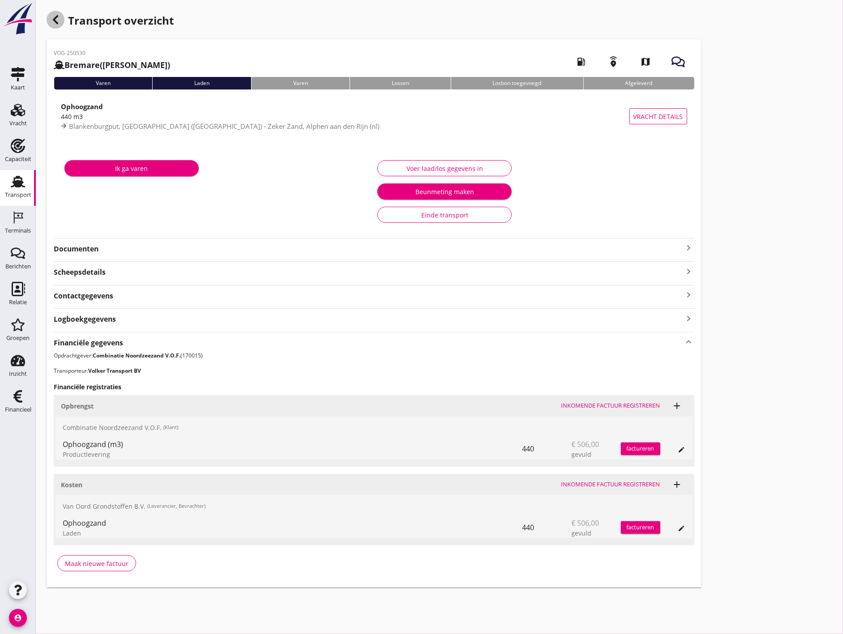
click at [54, 18] on icon "button" at bounding box center [55, 19] width 11 height 11
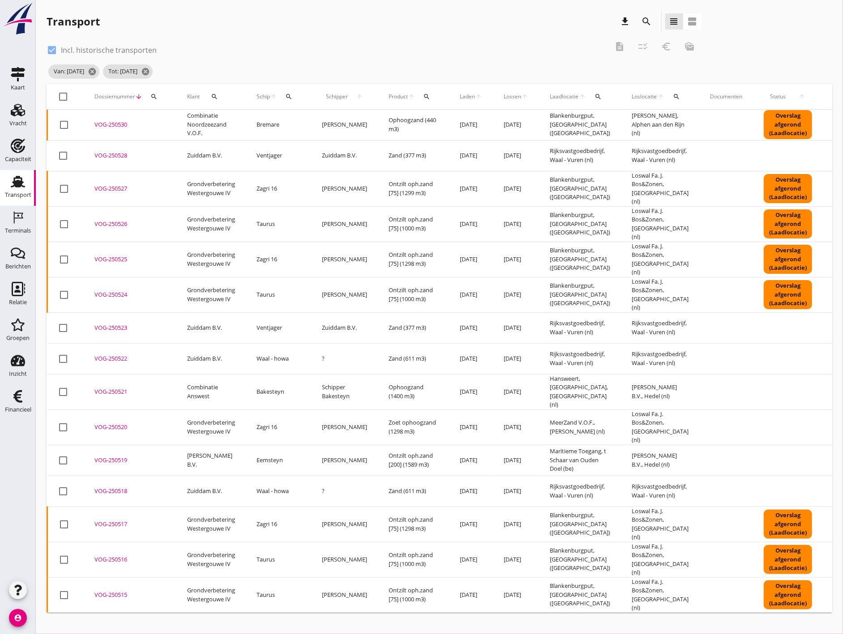
click at [590, 96] on div "search" at bounding box center [598, 96] width 17 height 7
click at [627, 125] on input "text" at bounding box center [635, 122] width 93 height 14
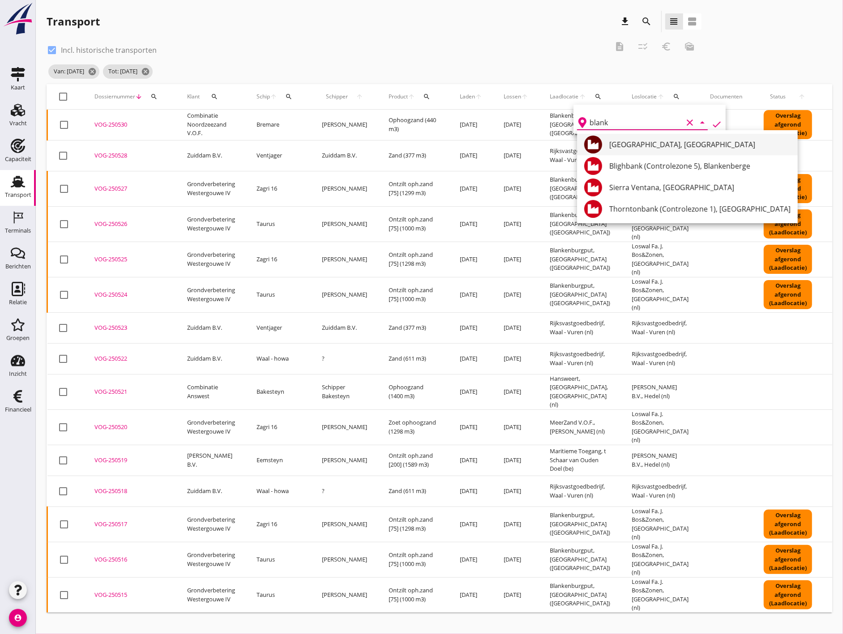
click at [656, 143] on div "[GEOGRAPHIC_DATA], [GEOGRAPHIC_DATA]" at bounding box center [699, 144] width 181 height 11
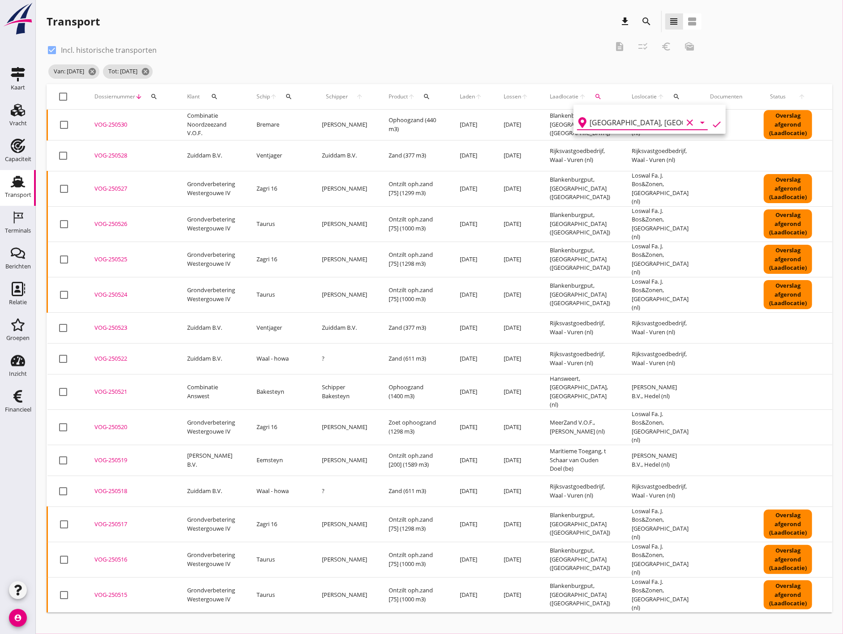
click at [714, 123] on icon "check" at bounding box center [716, 124] width 11 height 11
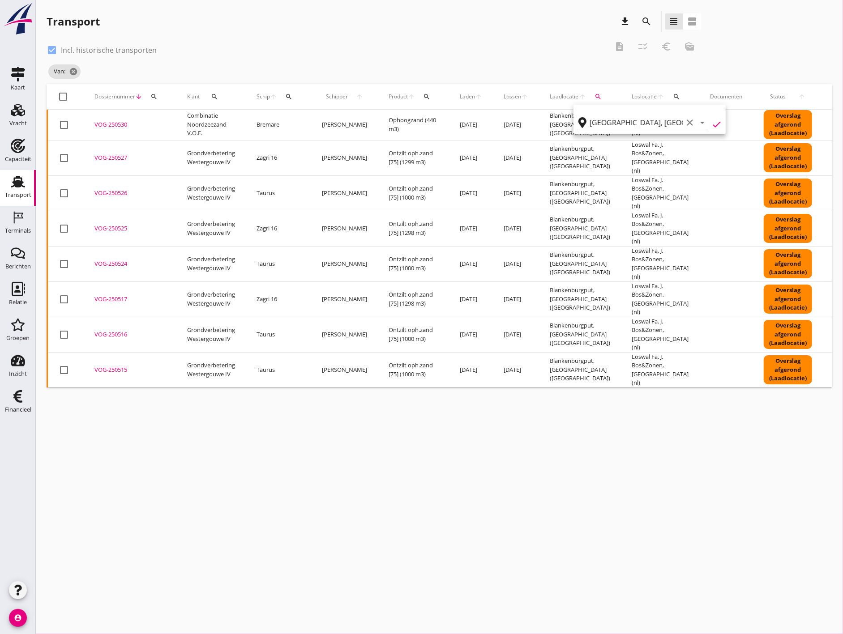
type input "Blankenburgput"
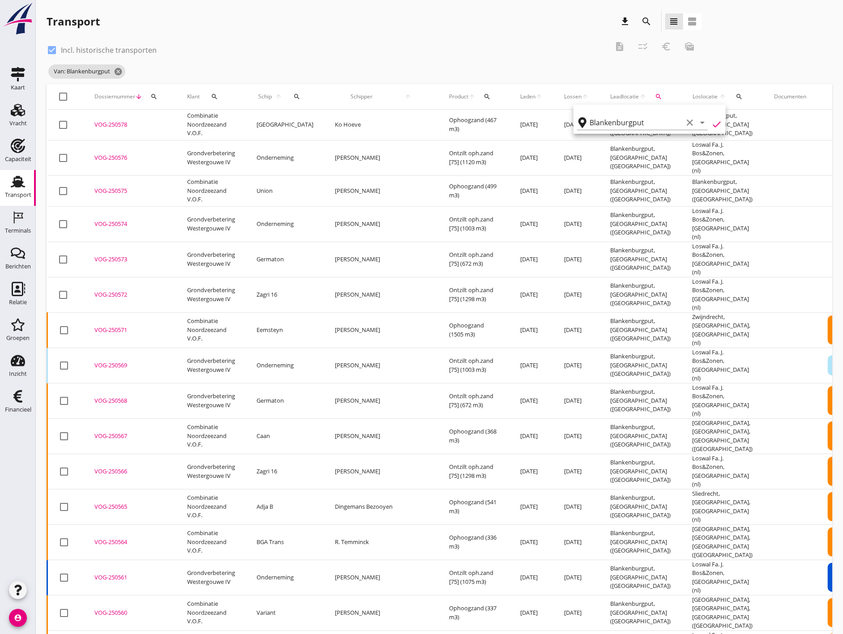
click at [776, 71] on div "check_box Incl. historische transporten description checklist_rtl euro_symbol m…" at bounding box center [440, 60] width 786 height 48
click at [642, 23] on icon "search" at bounding box center [646, 21] width 11 height 11
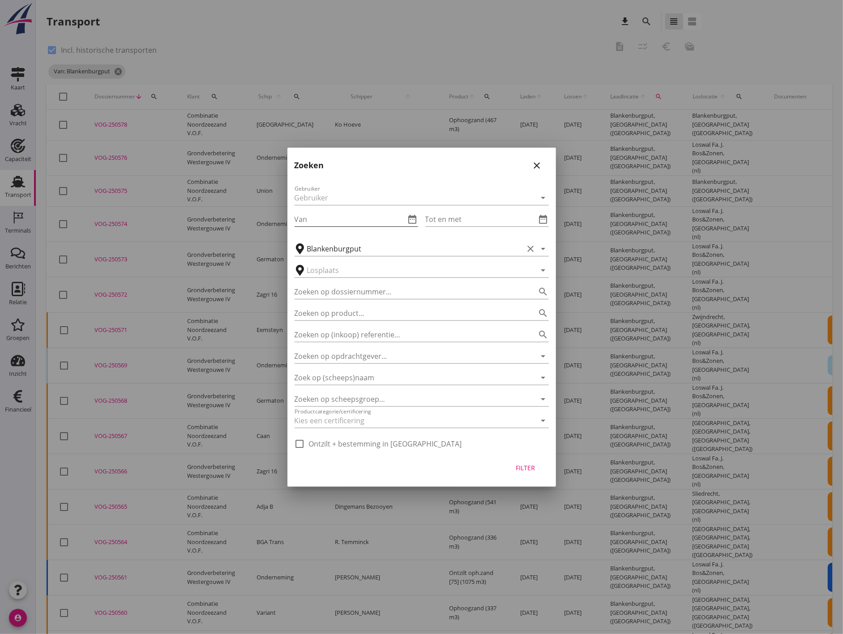
click at [410, 212] on div "Van date_range" at bounding box center [357, 219] width 124 height 14
click at [532, 164] on icon "close" at bounding box center [537, 165] width 11 height 11
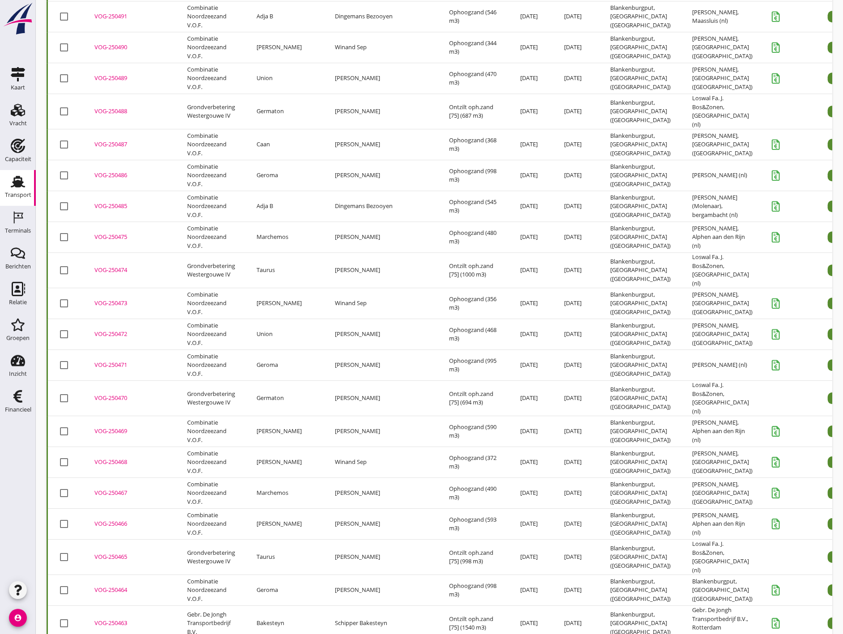
scroll to position [1984, 0]
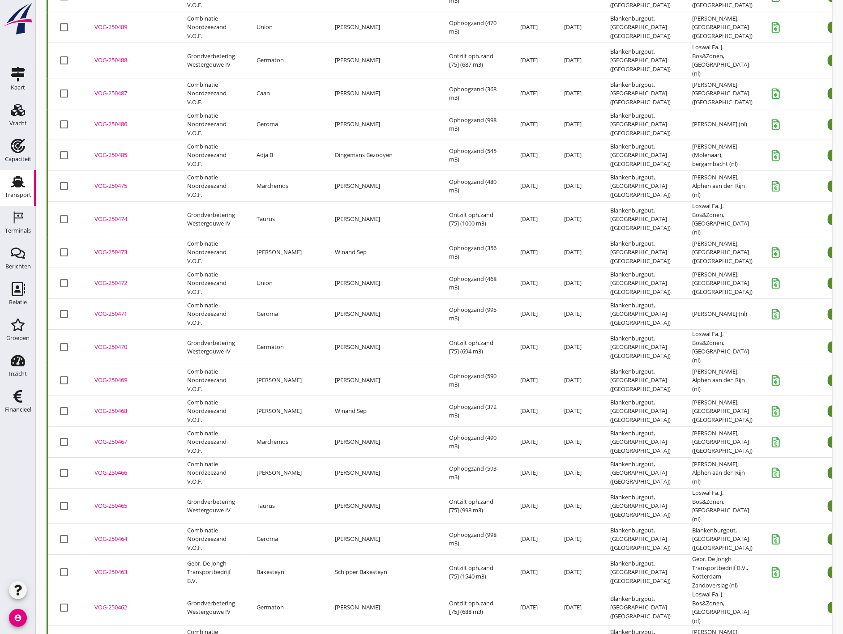
drag, startPoint x: 61, startPoint y: 565, endPoint x: 157, endPoint y: 543, distance: 97.8
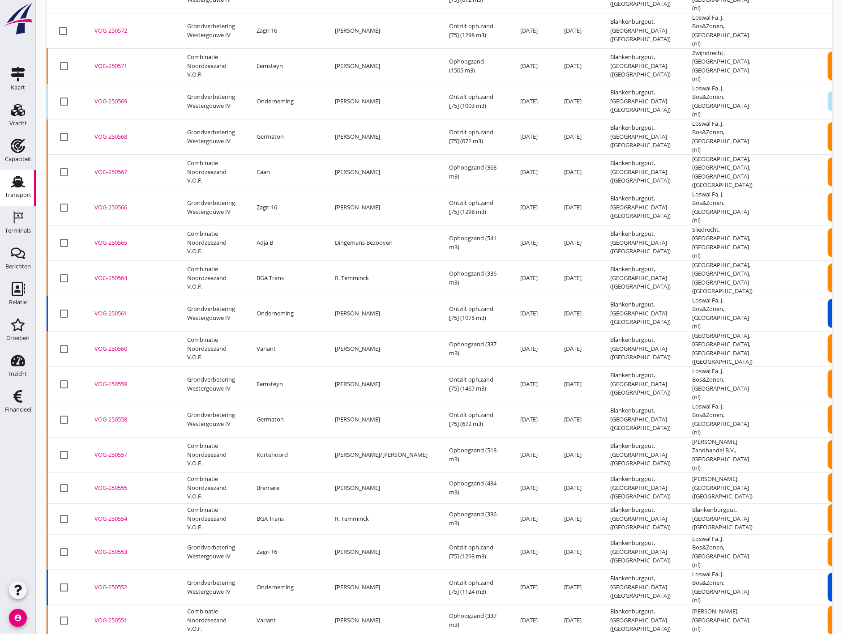
scroll to position [0, 0]
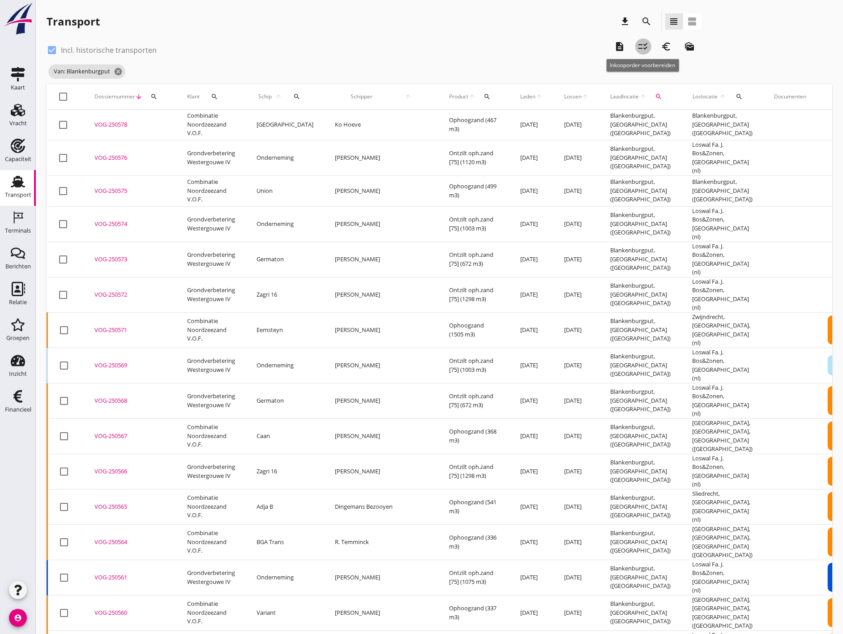
click at [645, 48] on icon "checklist_rtl" at bounding box center [643, 46] width 11 height 11
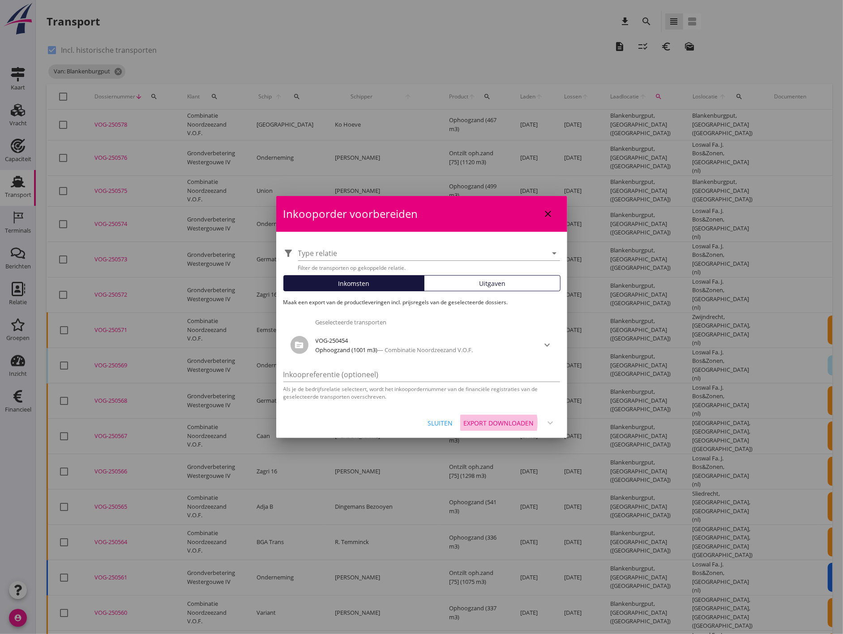
click at [504, 418] on div "Export downloaden" at bounding box center [499, 422] width 70 height 9
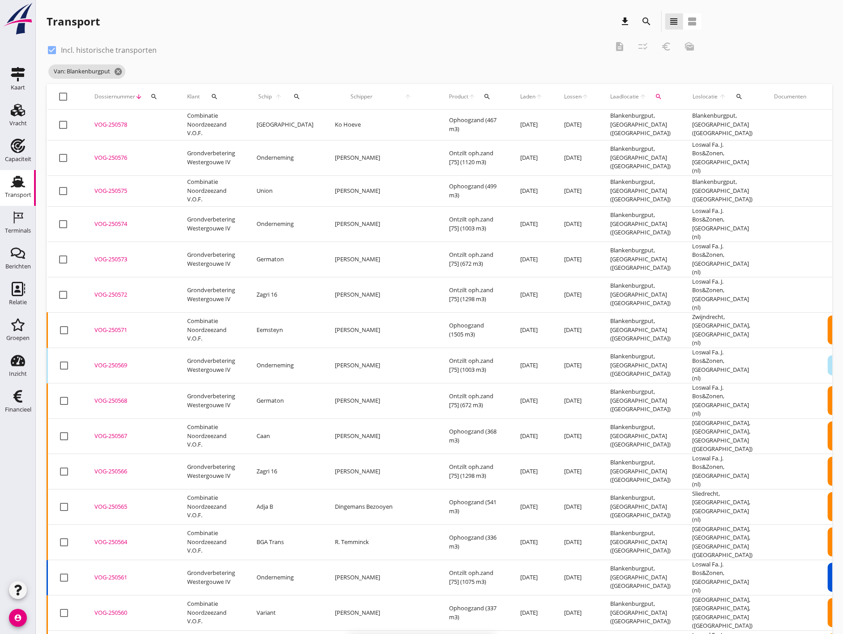
checkbox input "false"
click at [817, 49] on div "check_box Incl. historische transporten description checklist_rtl euro_symbol m…" at bounding box center [440, 60] width 786 height 48
click at [652, 18] on button "search" at bounding box center [647, 21] width 16 height 16
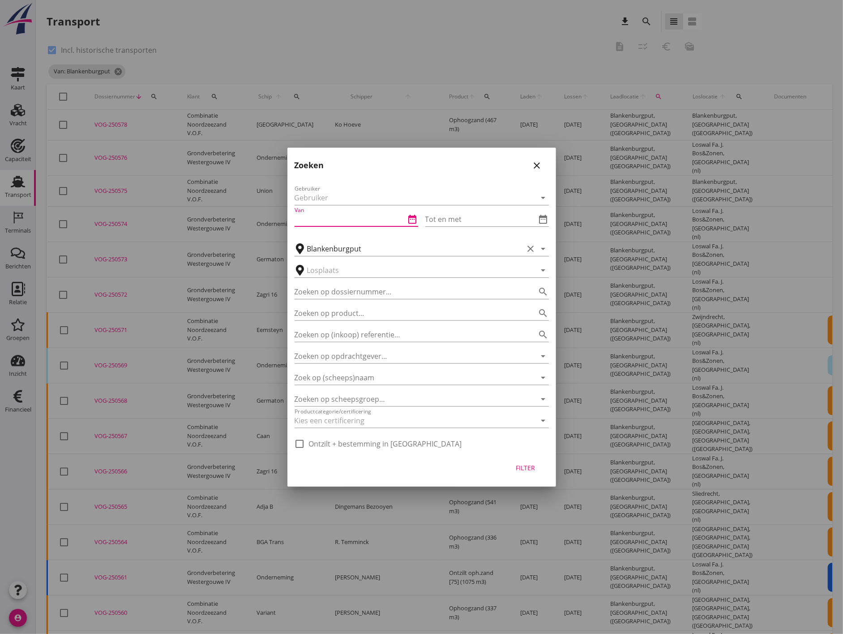
click at [378, 213] on input "Van" at bounding box center [350, 219] width 111 height 14
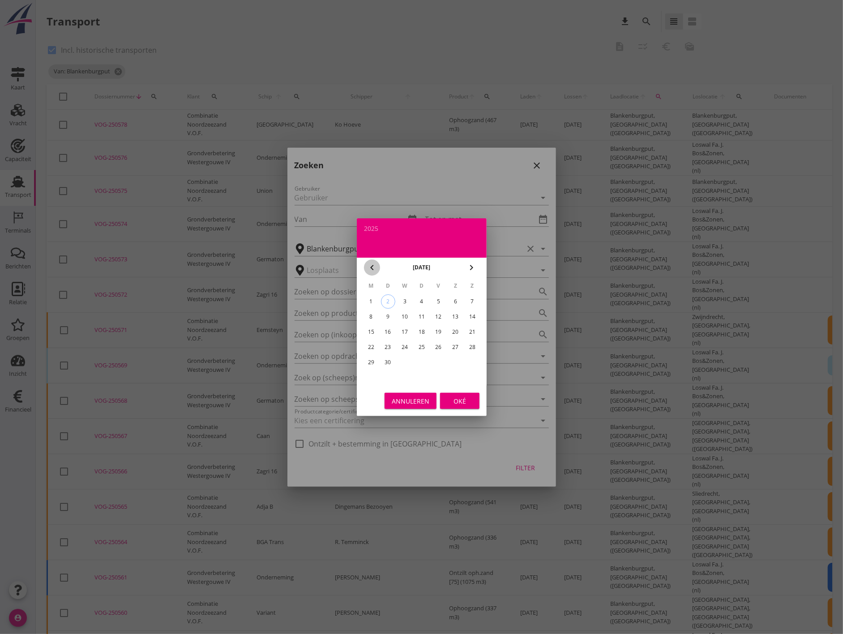
click at [376, 266] on icon "chevron_left" at bounding box center [372, 267] width 11 height 11
click at [372, 343] on div "18" at bounding box center [370, 347] width 14 height 14
type input "[DATE]"
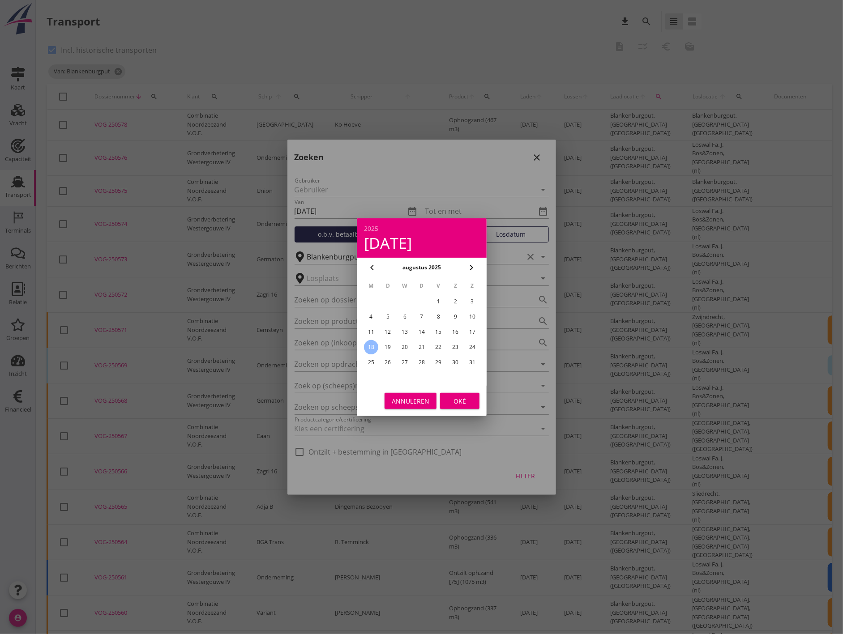
click at [469, 393] on button "Oké" at bounding box center [459, 401] width 39 height 16
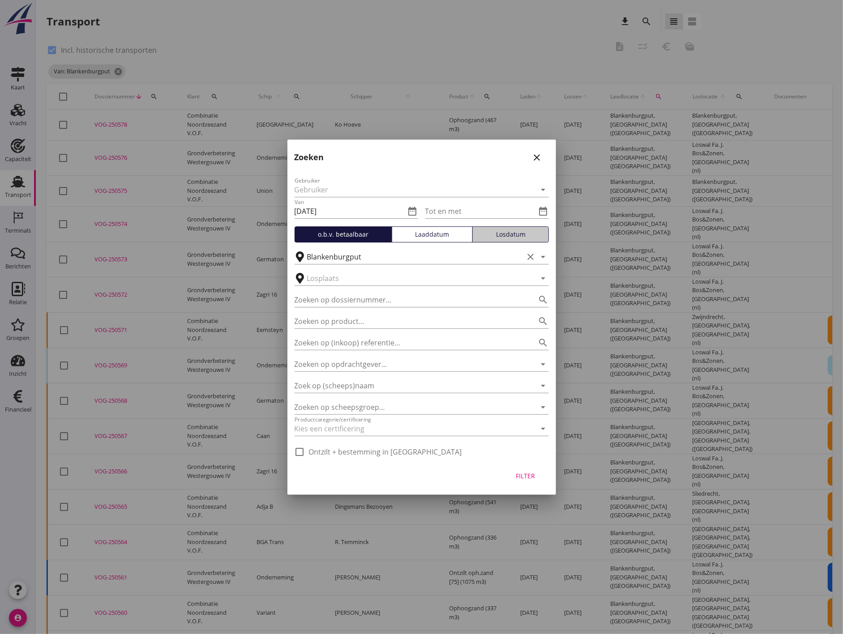
click at [524, 233] on div "Losdatum" at bounding box center [510, 234] width 68 height 9
click at [531, 212] on input "Tot en met" at bounding box center [480, 211] width 111 height 14
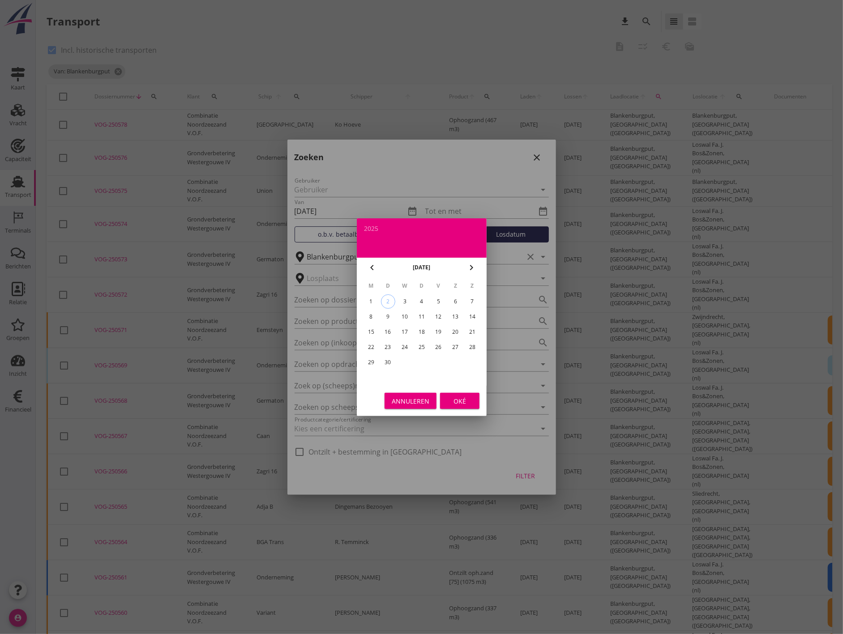
click at [373, 263] on icon "chevron_left" at bounding box center [372, 267] width 11 height 11
click at [472, 347] on div "24" at bounding box center [472, 347] width 14 height 14
type input "[DATE]"
click at [472, 401] on button "Oké" at bounding box center [459, 401] width 39 height 16
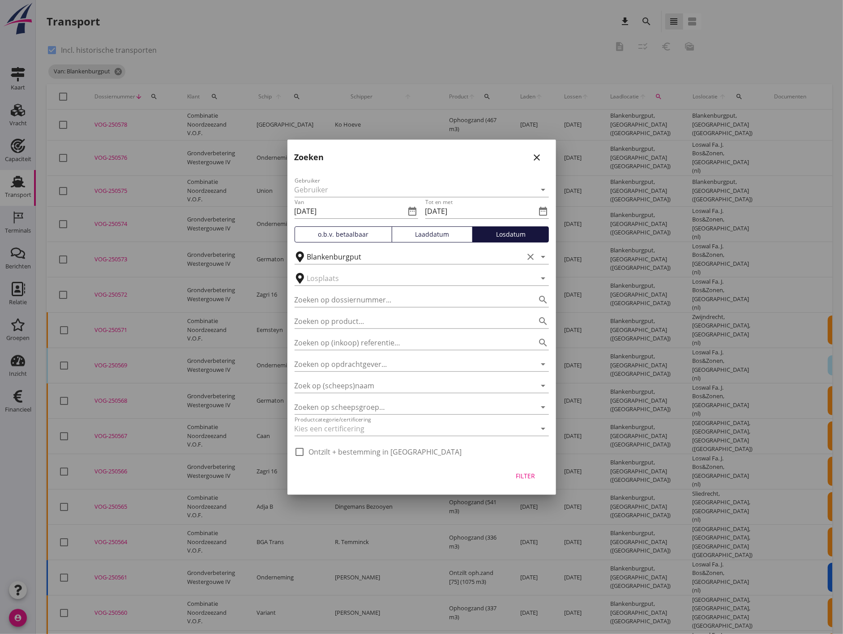
drag, startPoint x: 533, startPoint y: 479, endPoint x: 544, endPoint y: 469, distance: 15.2
click at [533, 479] on div "Filter" at bounding box center [525, 475] width 25 height 9
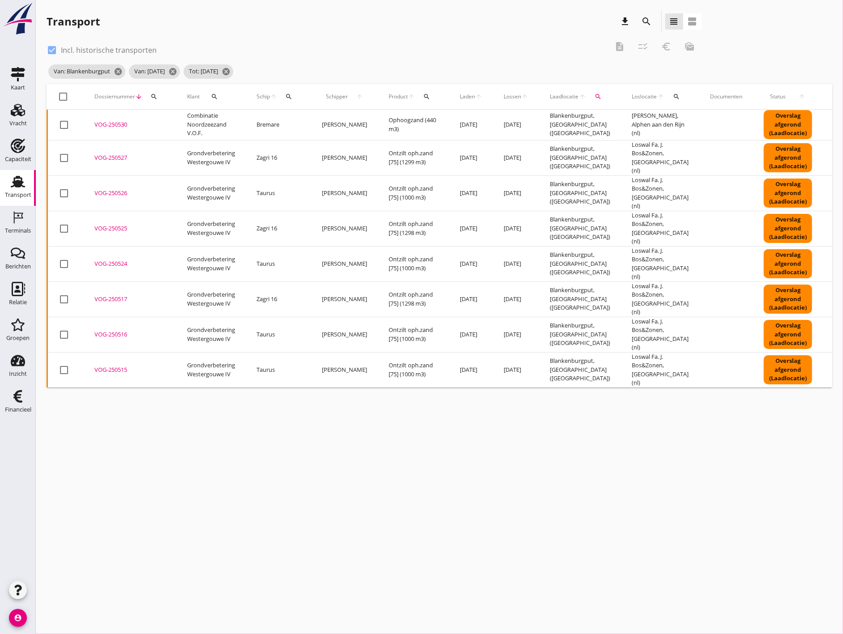
click at [397, 121] on td "Ophoogzand (440 m3)" at bounding box center [413, 125] width 71 height 31
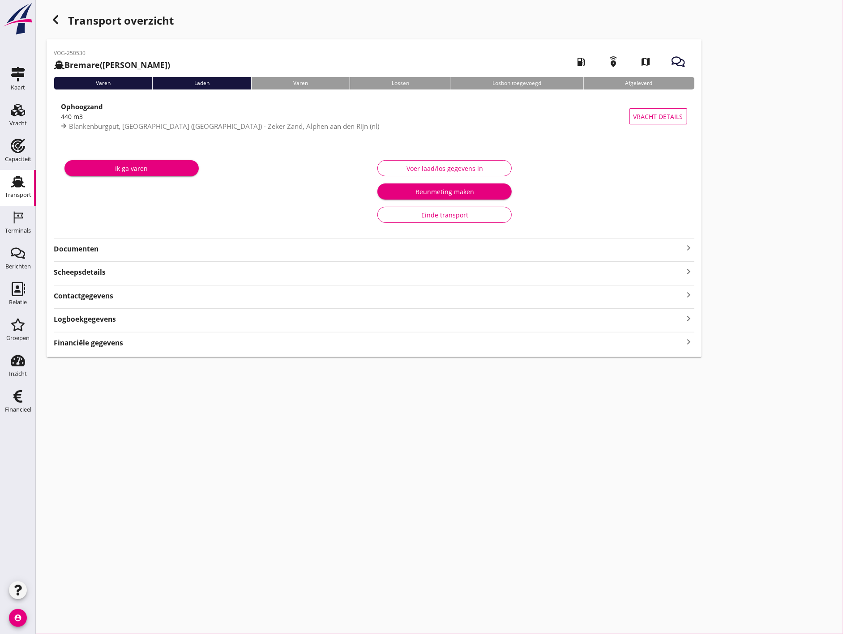
click at [336, 346] on div "Financiële gegevens keyboard_arrow_right" at bounding box center [374, 342] width 640 height 12
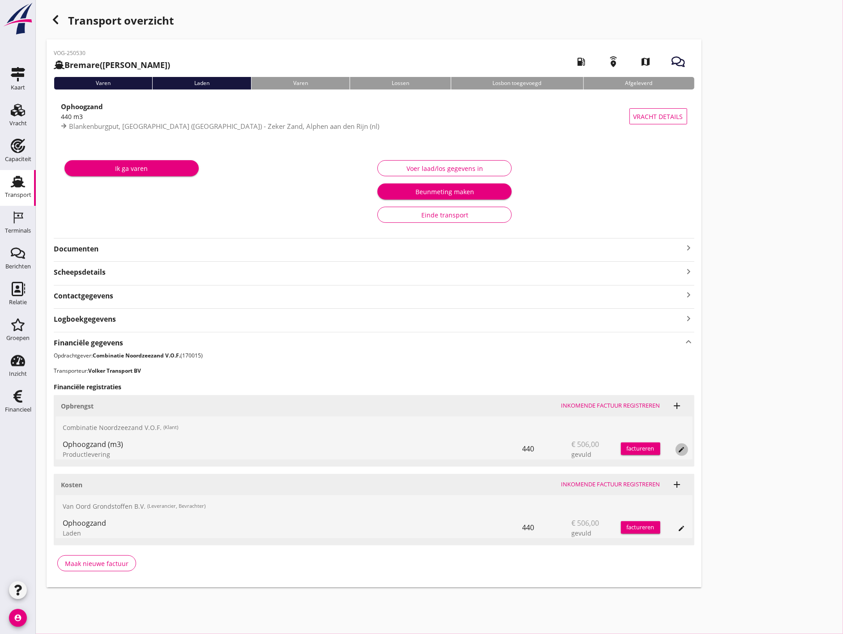
click at [685, 453] on button "edit" at bounding box center [681, 450] width 13 height 13
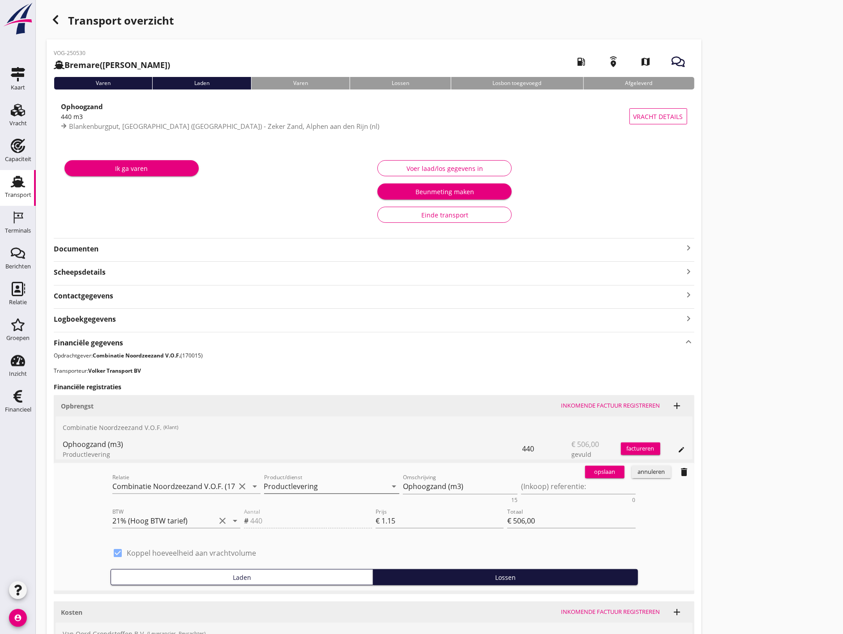
click at [354, 488] on input "Productlevering" at bounding box center [325, 486] width 123 height 14
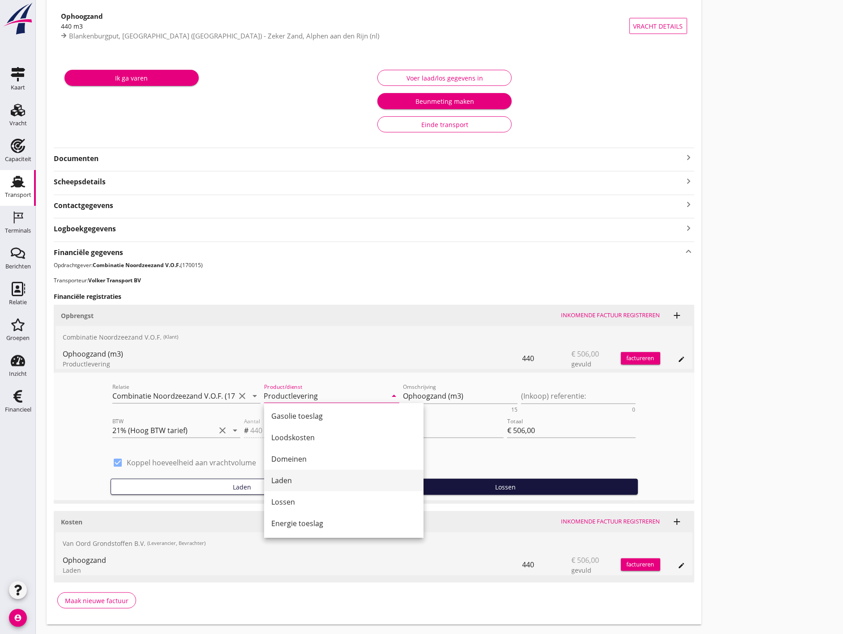
scroll to position [99, 0]
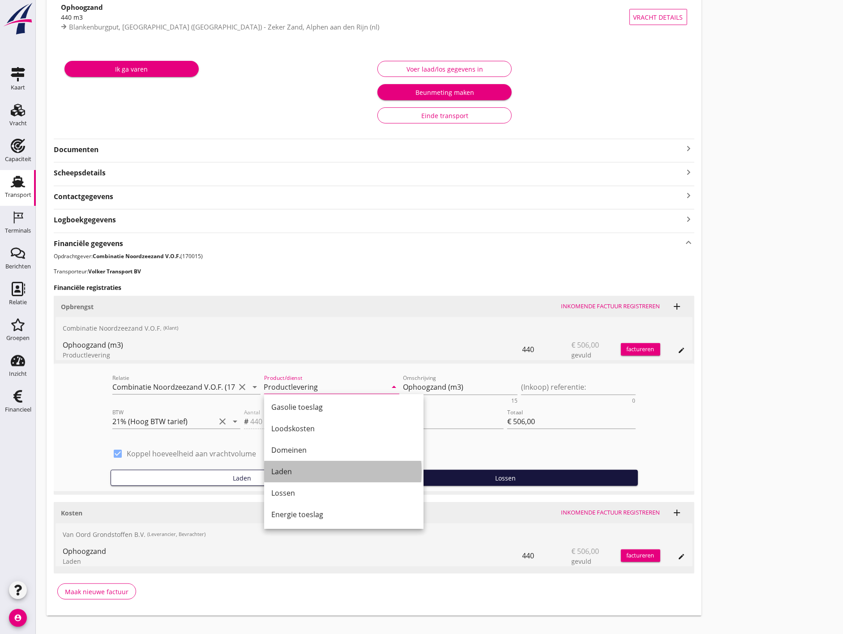
click at [352, 466] on div "Laden" at bounding box center [343, 471] width 145 height 11
type input "Laden"
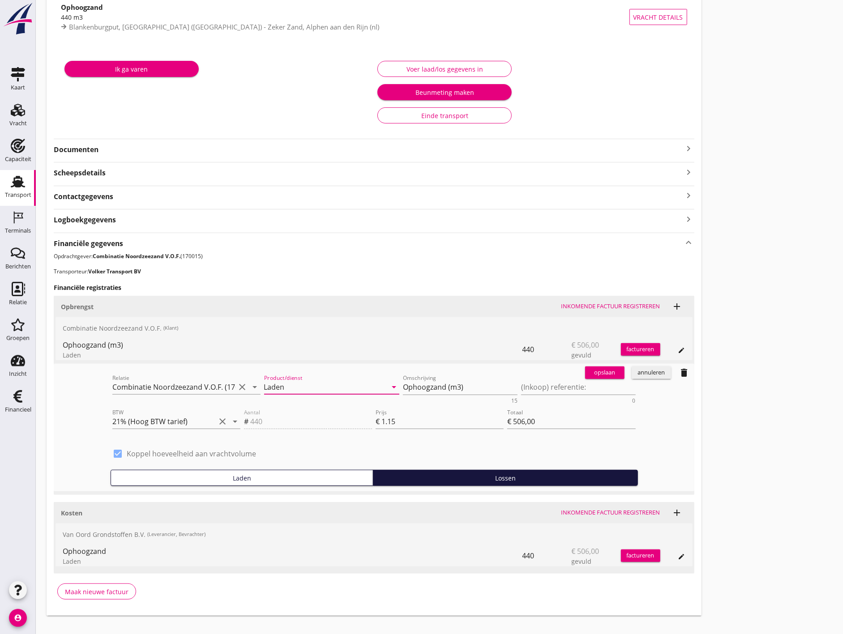
click at [591, 374] on div "opslaan" at bounding box center [605, 372] width 32 height 9
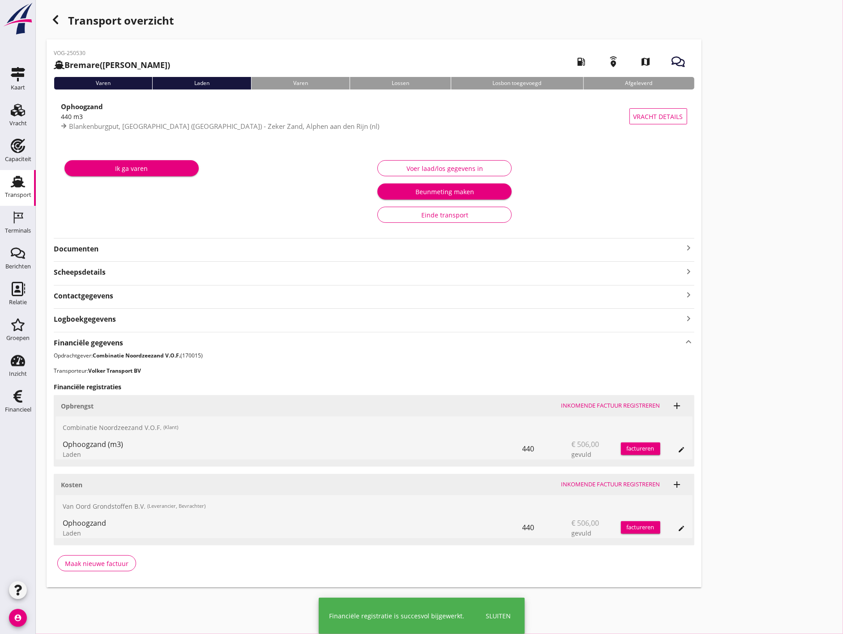
scroll to position [0, 0]
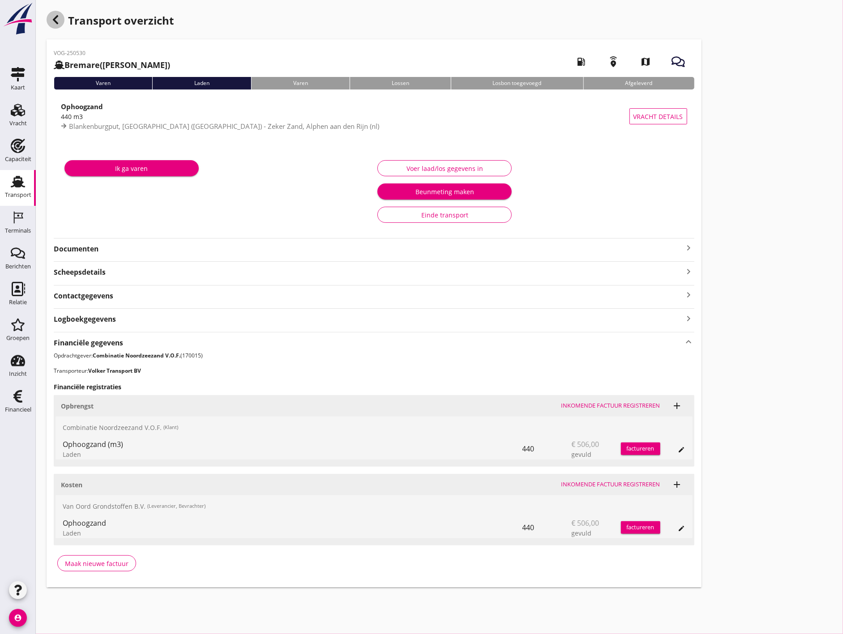
click at [57, 12] on div "button" at bounding box center [56, 20] width 18 height 18
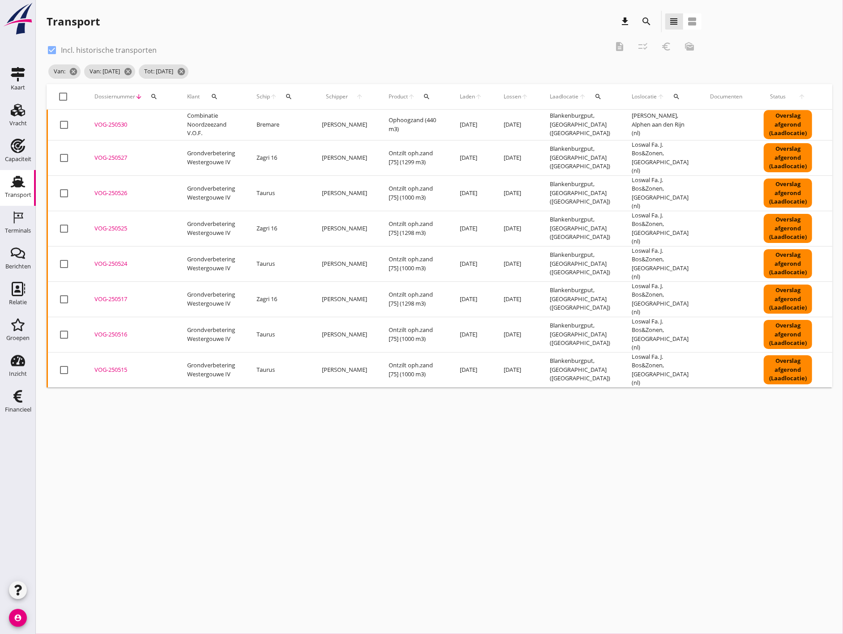
click at [68, 94] on div at bounding box center [63, 96] width 15 height 15
checkbox input "true"
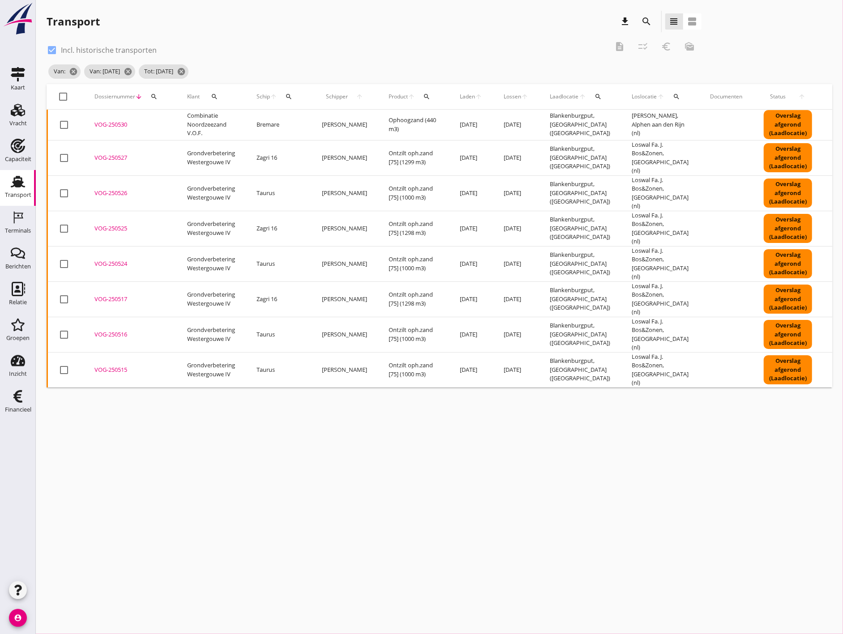
checkbox input "true"
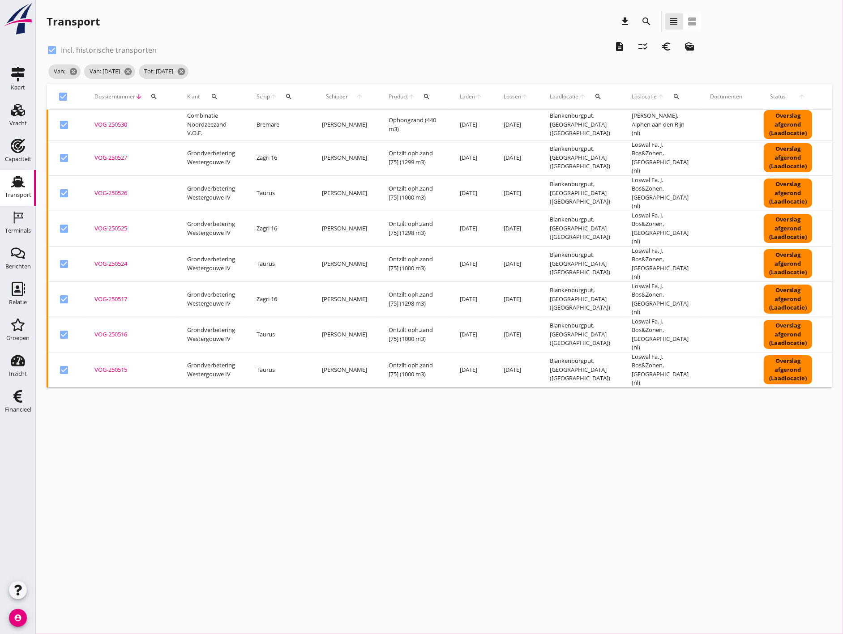
click at [647, 46] on icon "checklist_rtl" at bounding box center [643, 46] width 11 height 11
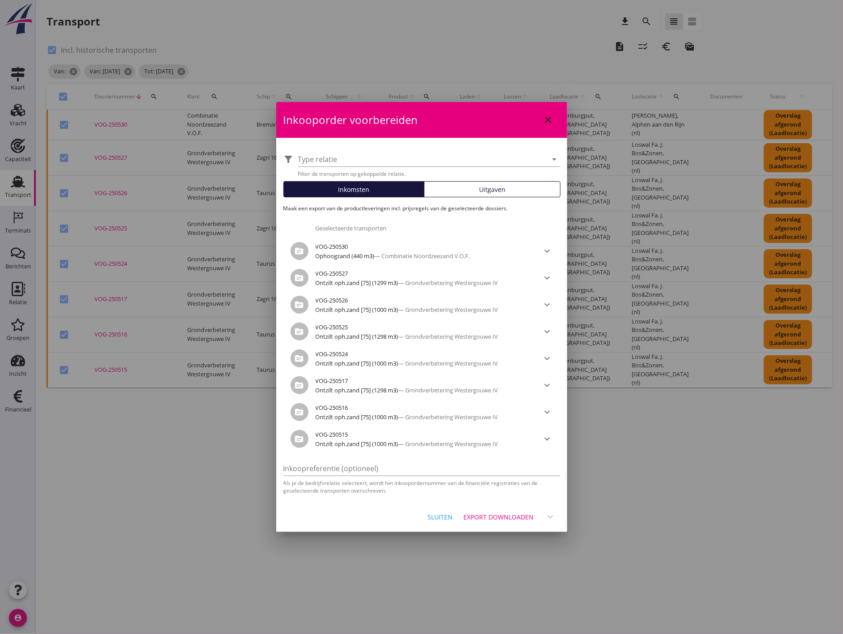
click at [506, 514] on div "Export downloaden" at bounding box center [499, 516] width 70 height 9
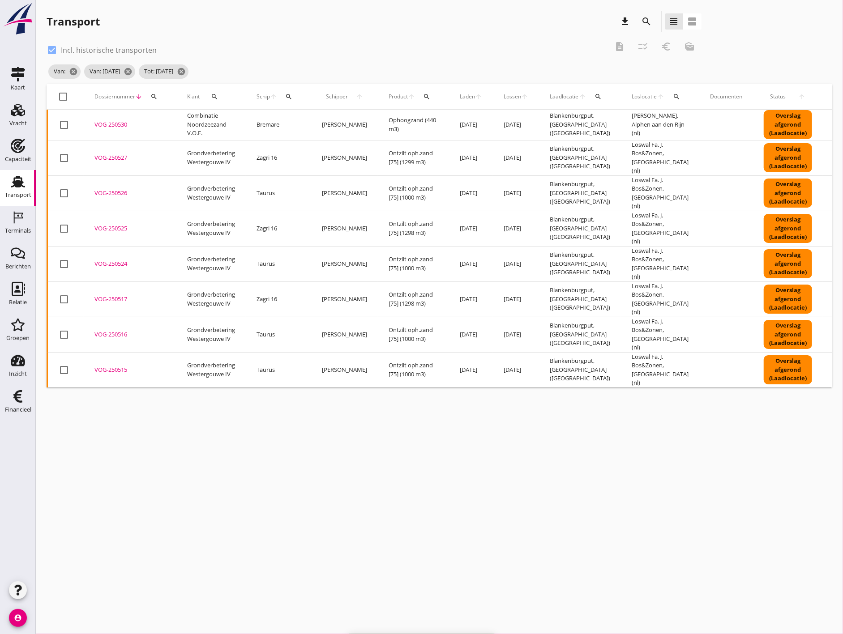
checkbox input "false"
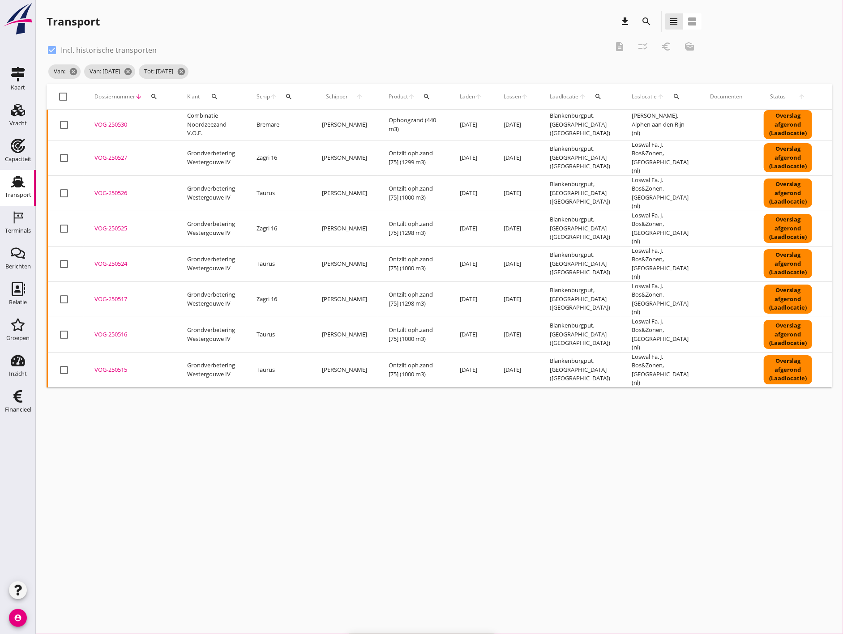
checkbox input "false"
click at [66, 93] on div at bounding box center [63, 96] width 15 height 15
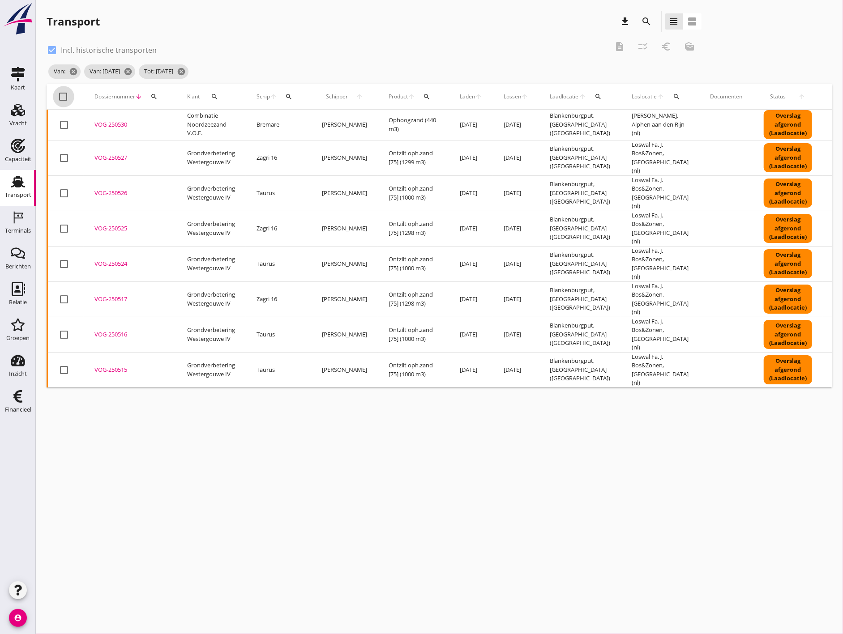
checkbox input "true"
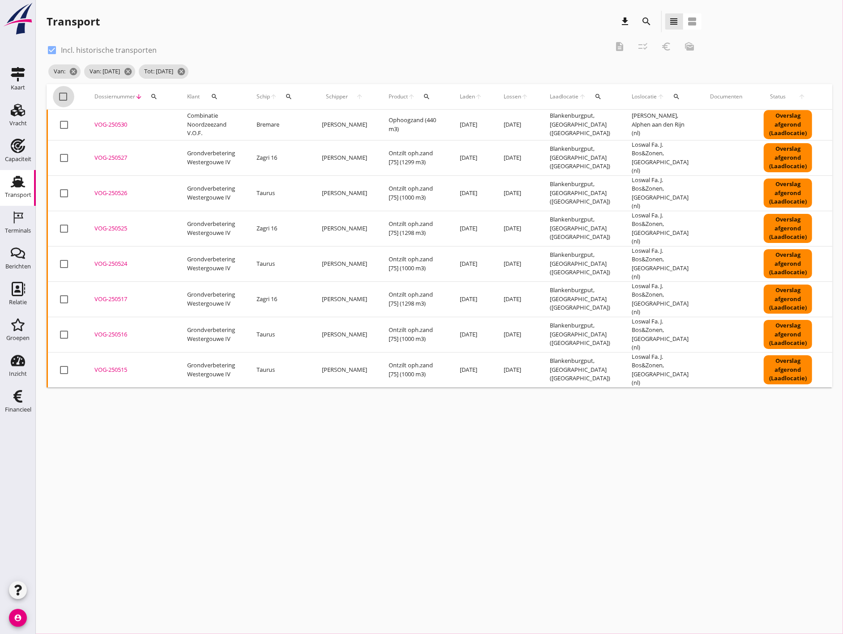
checkbox input "true"
click at [647, 52] on button "checklist_rtl" at bounding box center [643, 46] width 16 height 16
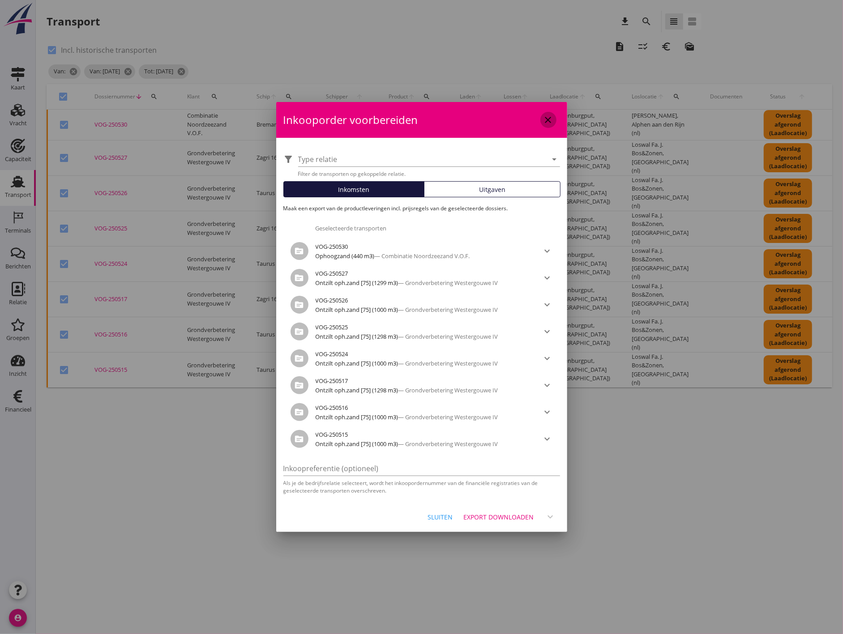
click at [548, 122] on icon "close" at bounding box center [548, 120] width 11 height 11
checkbox input "false"
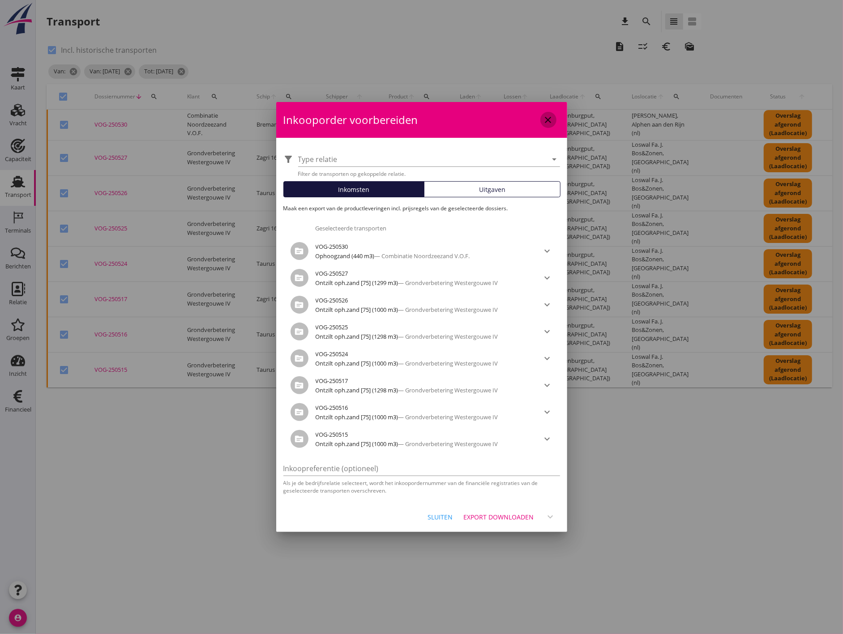
checkbox input "false"
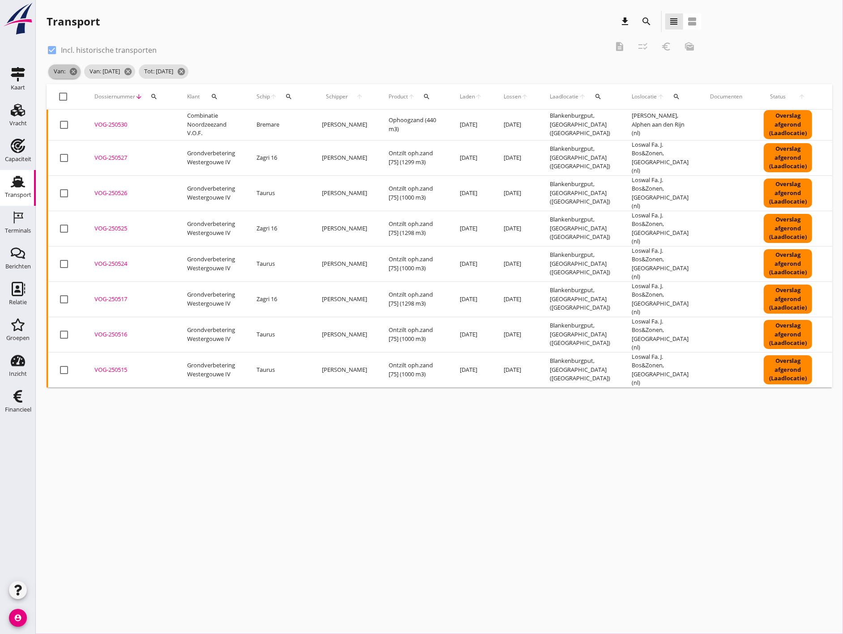
click at [78, 71] on span "Van: cancel" at bounding box center [64, 71] width 32 height 14
click at [72, 72] on icon "cancel" at bounding box center [73, 71] width 9 height 9
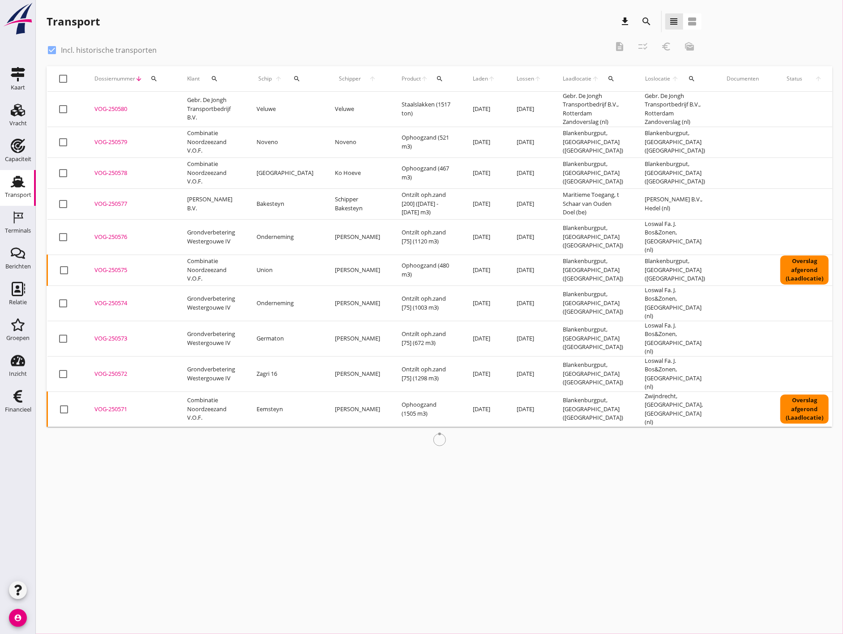
click at [651, 24] on icon "search" at bounding box center [646, 21] width 11 height 11
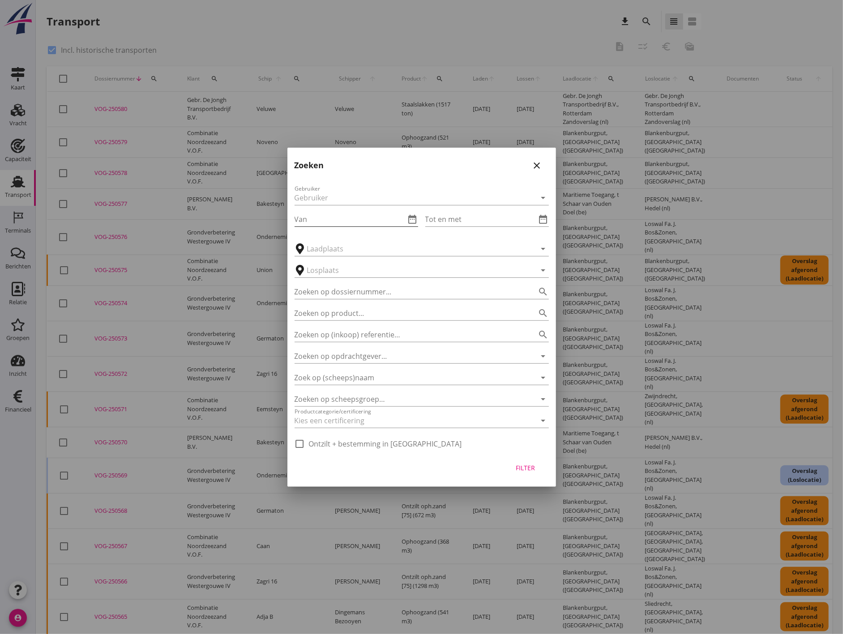
click at [382, 220] on input "Van" at bounding box center [350, 219] width 111 height 14
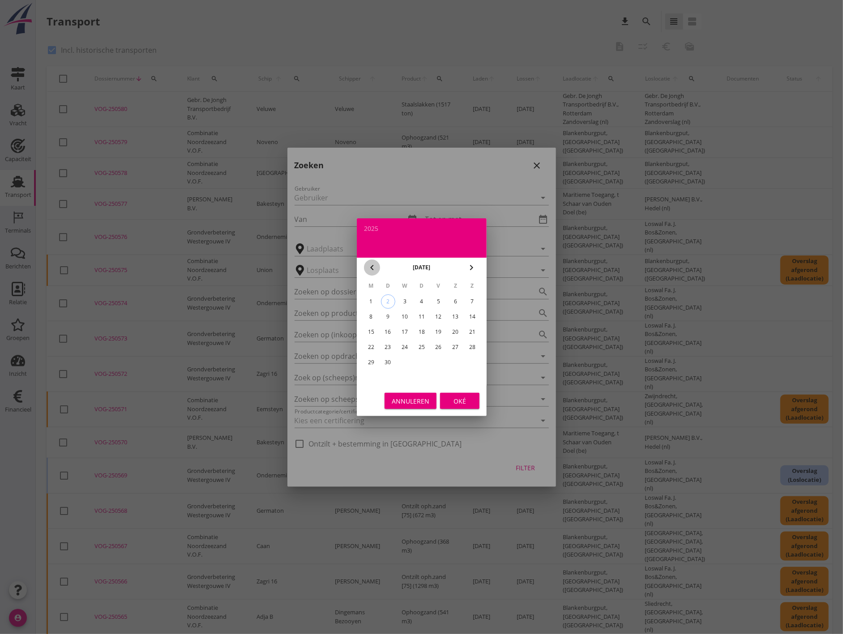
click at [375, 263] on icon "chevron_left" at bounding box center [372, 267] width 11 height 11
click at [372, 347] on div "18" at bounding box center [370, 347] width 14 height 14
type input "[DATE]"
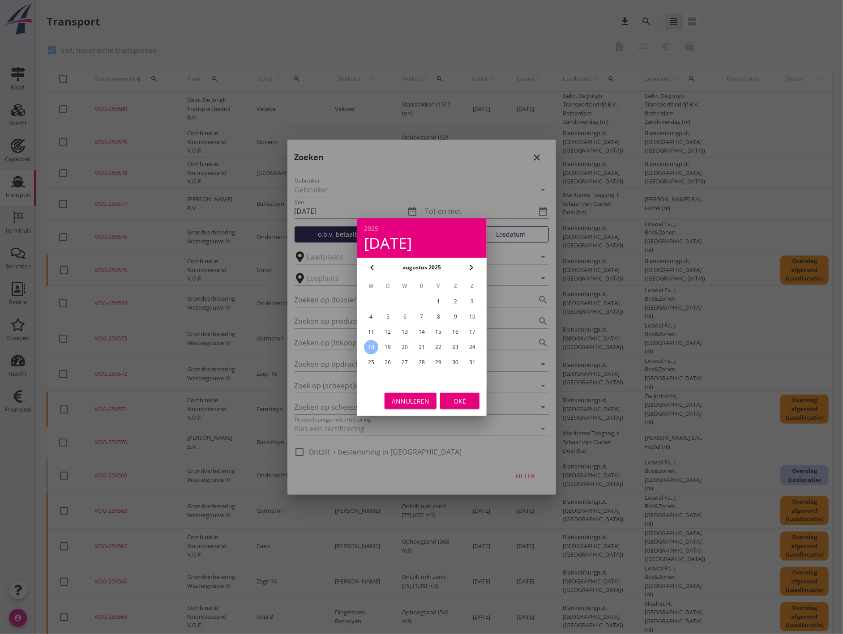
click at [460, 408] on button "Oké" at bounding box center [459, 401] width 39 height 16
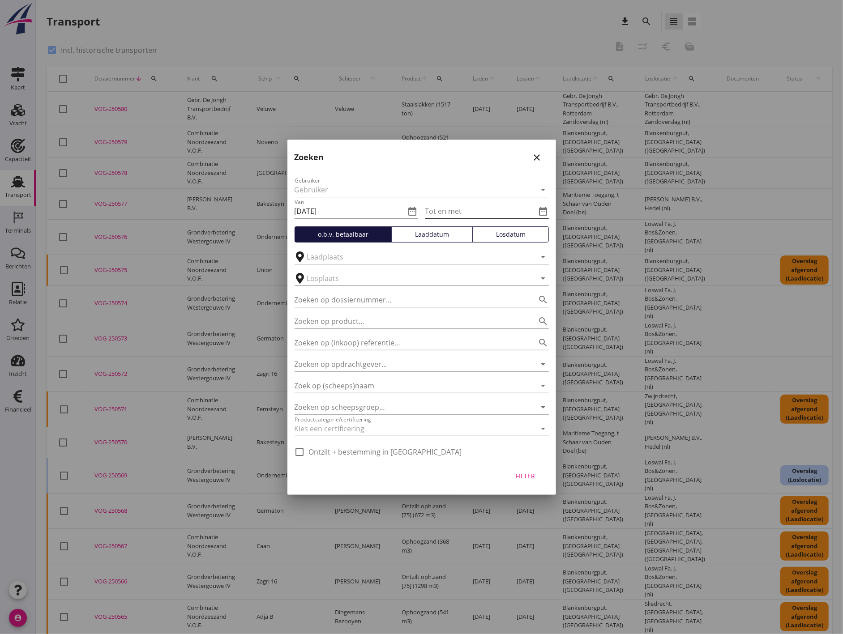
click at [539, 209] on icon "date_range" at bounding box center [543, 211] width 11 height 11
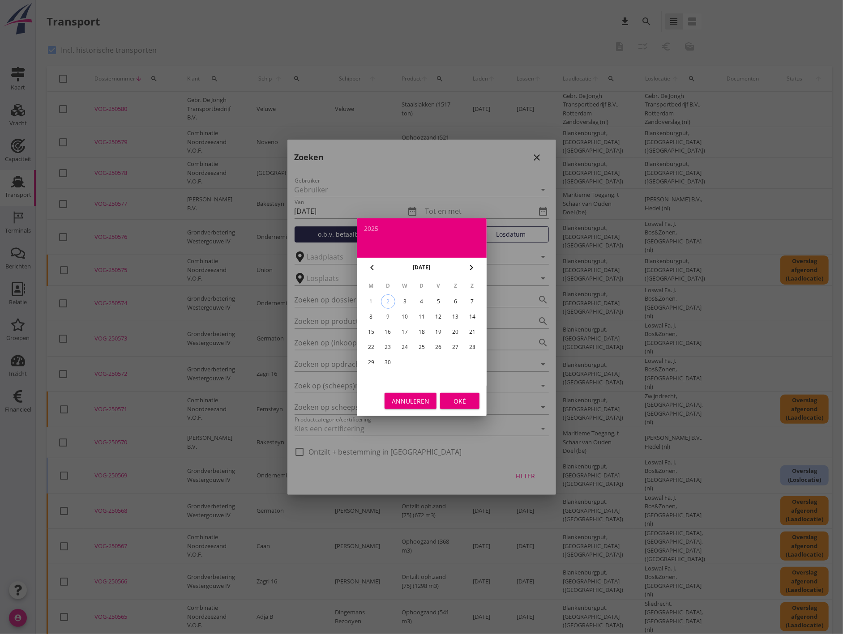
click at [368, 260] on button "chevron_left" at bounding box center [372, 268] width 16 height 16
click at [472, 350] on div "24" at bounding box center [472, 347] width 14 height 14
type input "[DATE]"
click at [462, 397] on div "Oké" at bounding box center [459, 400] width 25 height 9
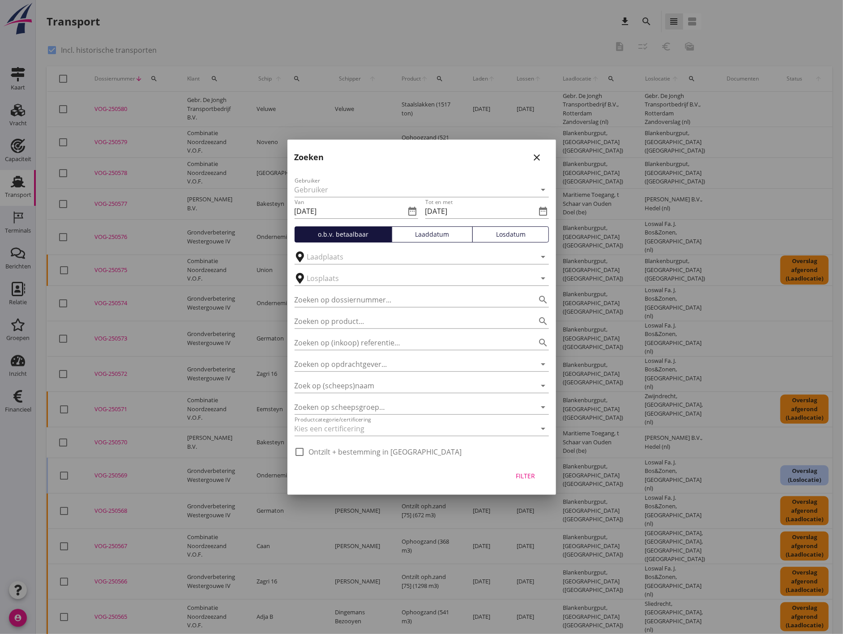
click at [539, 238] on div "Losdatum" at bounding box center [510, 234] width 68 height 9
click at [530, 476] on div "Filter" at bounding box center [525, 475] width 25 height 9
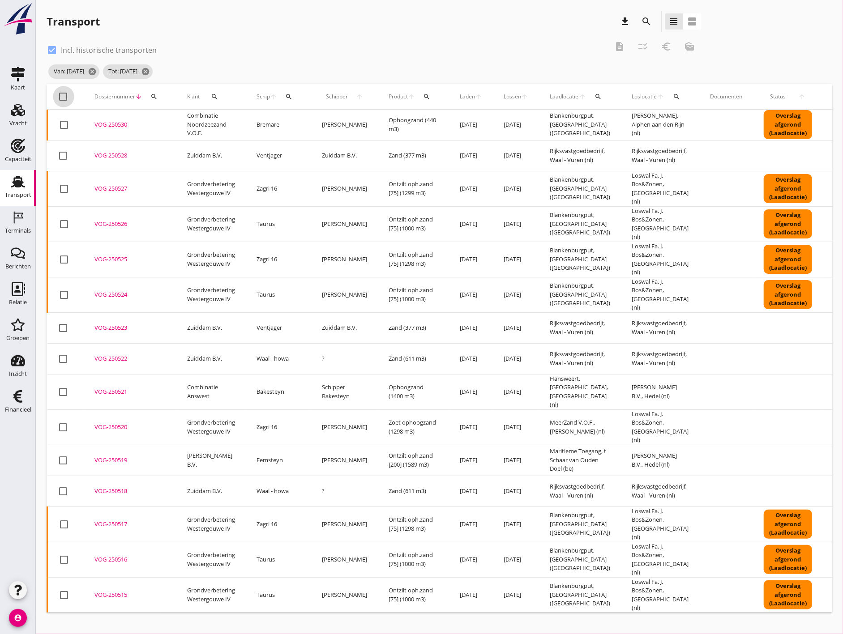
click at [68, 94] on div at bounding box center [63, 96] width 15 height 15
checkbox input "true"
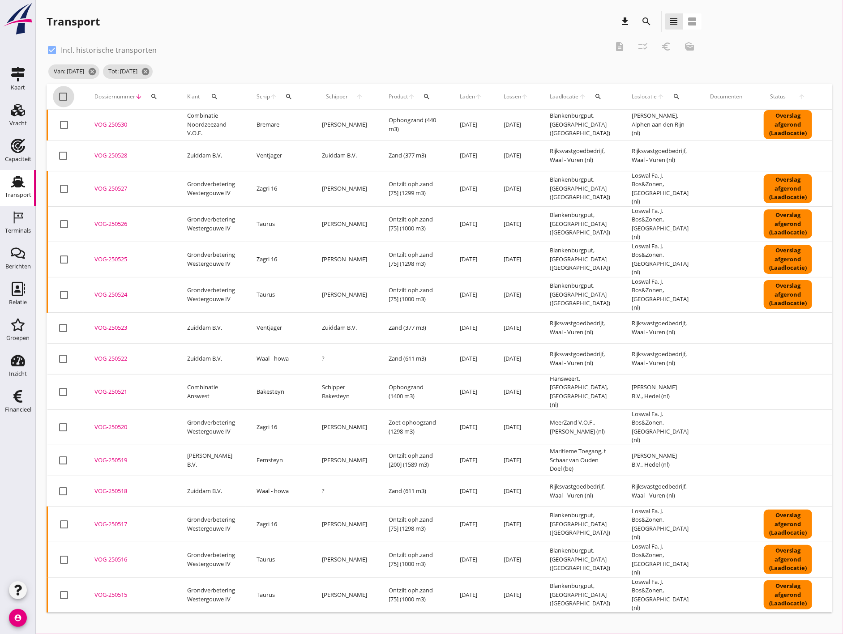
checkbox input "true"
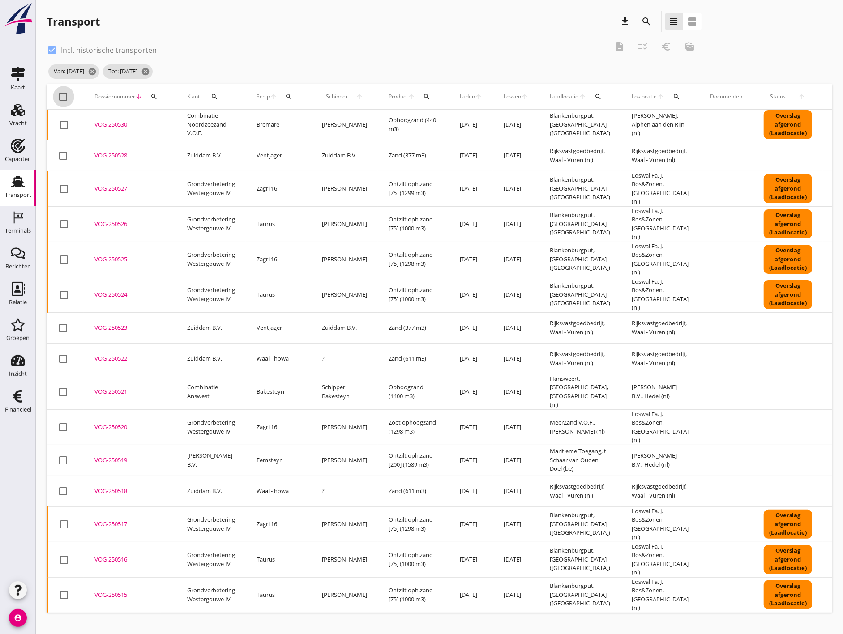
checkbox input "true"
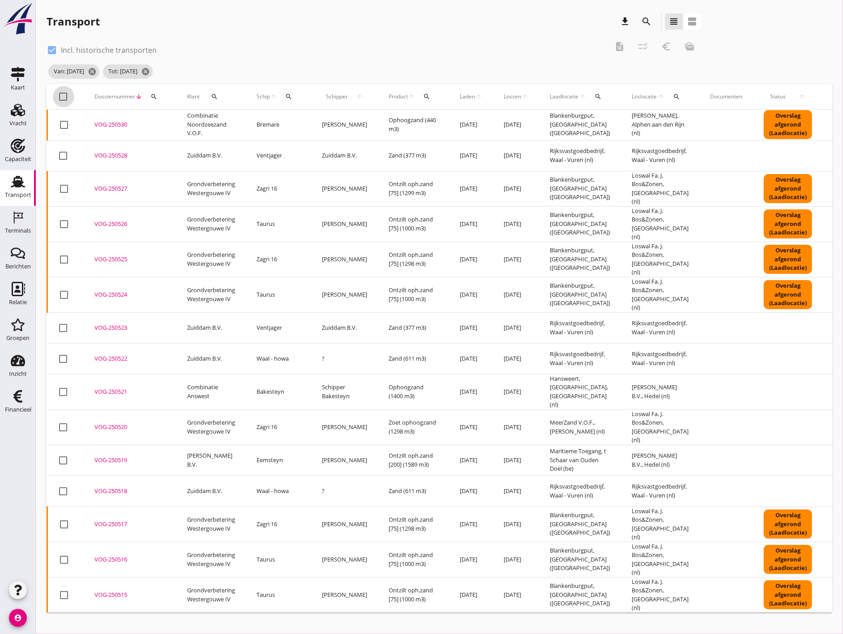
checkbox input "true"
click at [645, 51] on icon "checklist_rtl" at bounding box center [643, 46] width 11 height 11
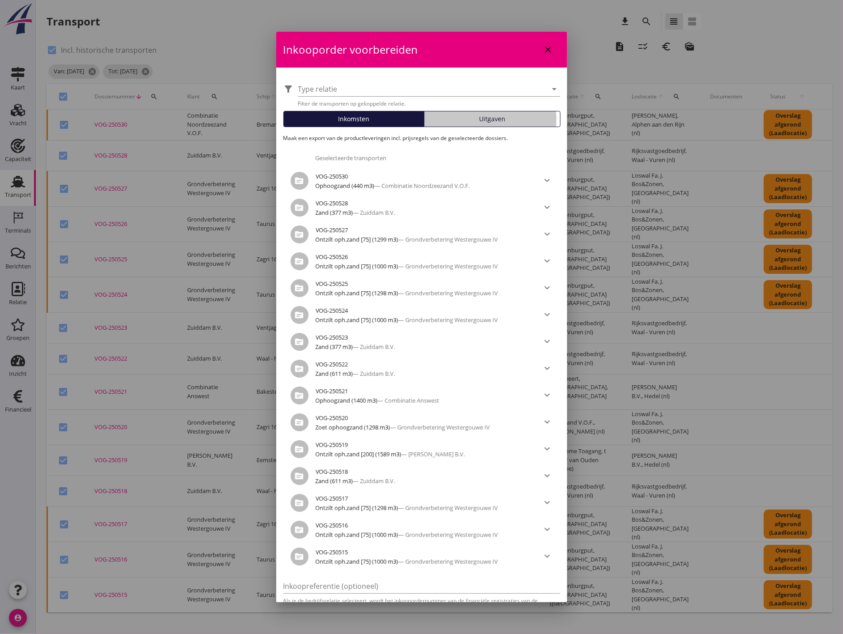
click at [451, 117] on div "Uitgaven" at bounding box center [492, 118] width 128 height 9
click at [406, 124] on button "Inkomsten" at bounding box center [353, 119] width 141 height 16
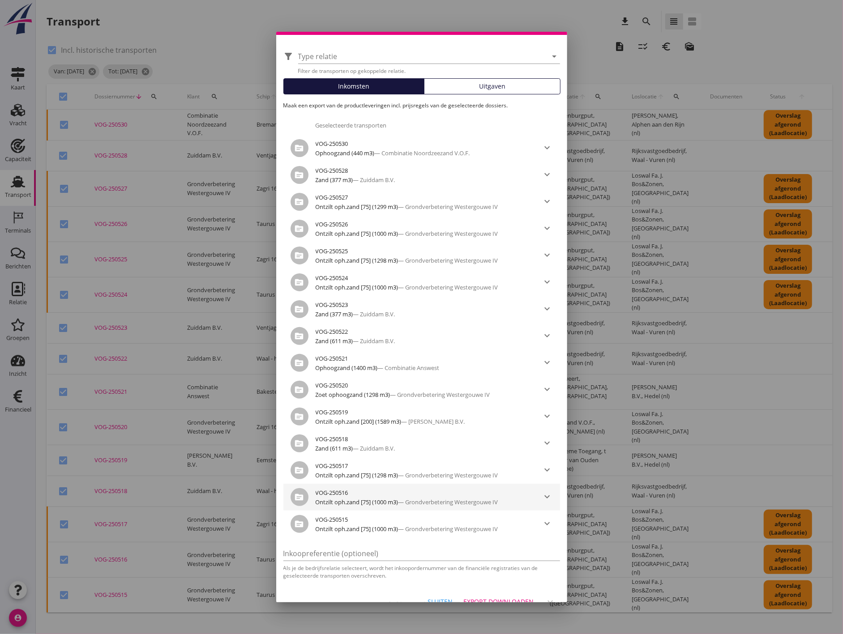
scroll to position [47, 0]
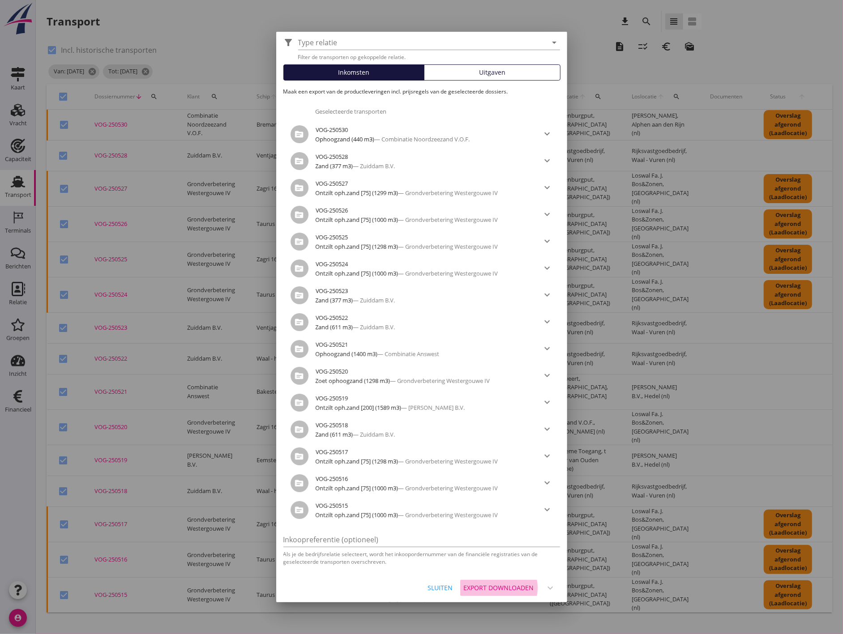
click at [481, 588] on div "Export downloaden" at bounding box center [499, 587] width 70 height 9
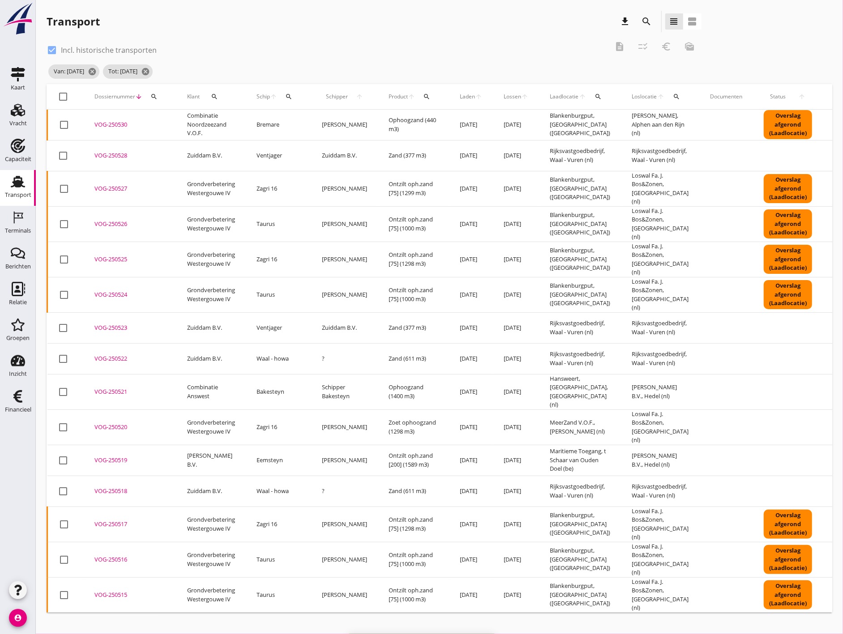
checkbox input "false"
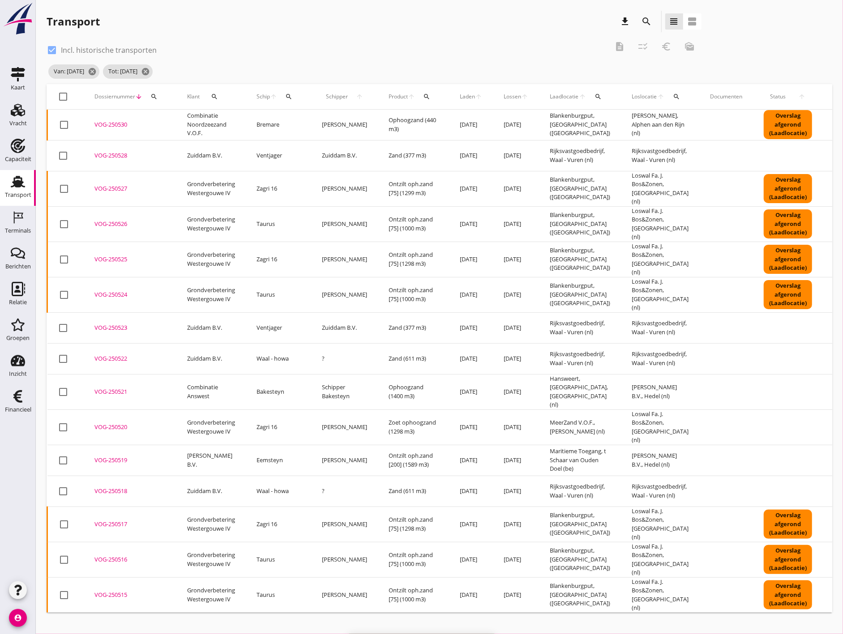
checkbox input "false"
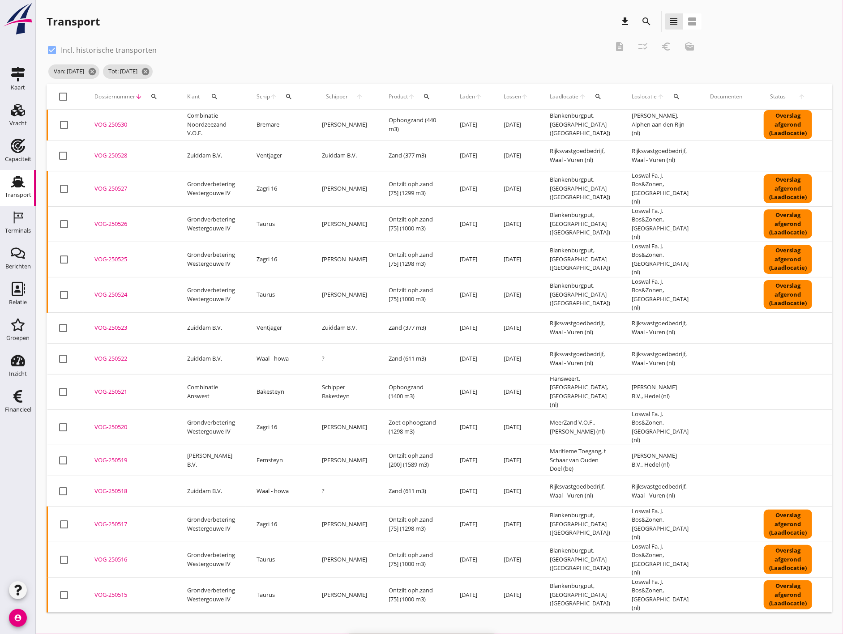
checkbox input "false"
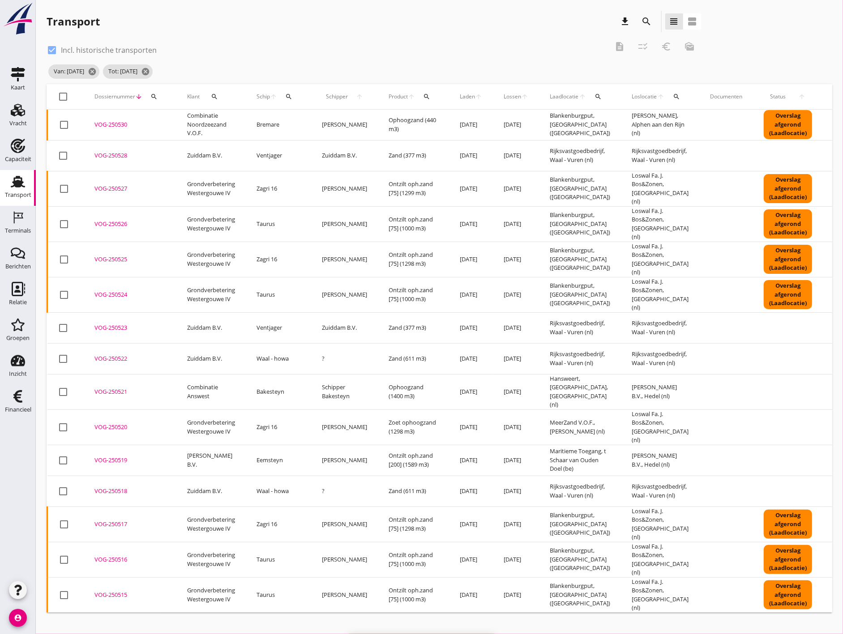
checkbox input "false"
click at [649, 24] on icon "search" at bounding box center [646, 21] width 11 height 11
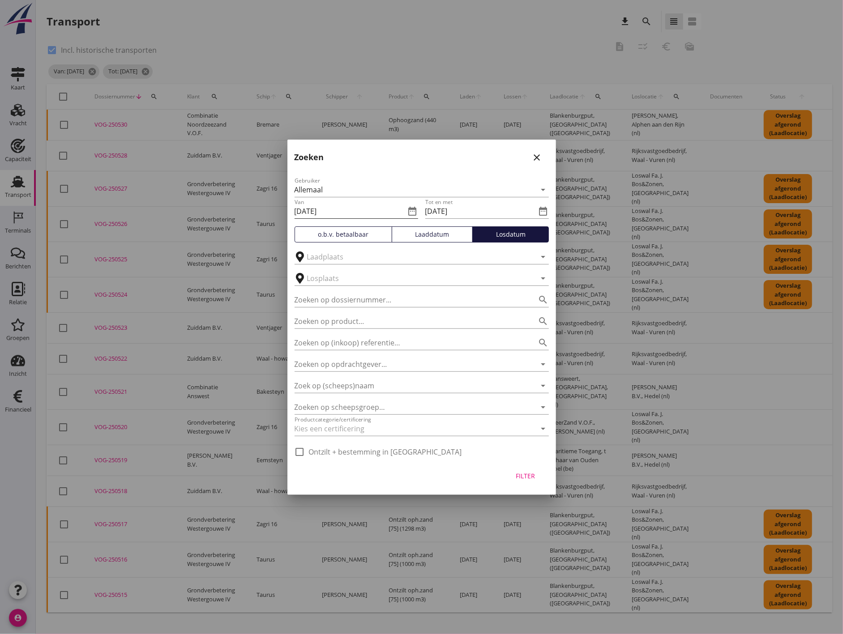
click at [417, 213] on icon "date_range" at bounding box center [412, 211] width 11 height 11
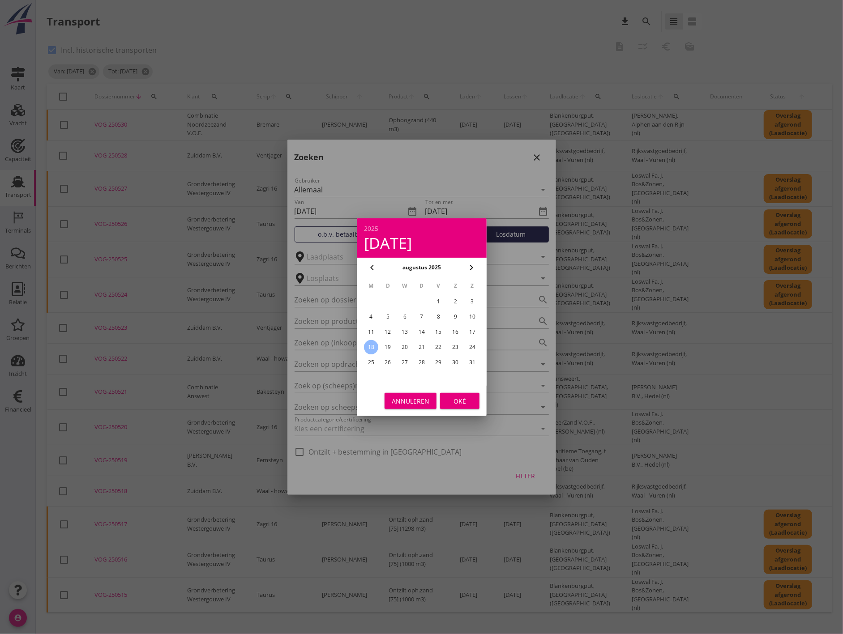
click at [373, 314] on div "4" at bounding box center [370, 317] width 14 height 14
type input "[DATE]"
click at [459, 408] on button "Oké" at bounding box center [459, 401] width 39 height 16
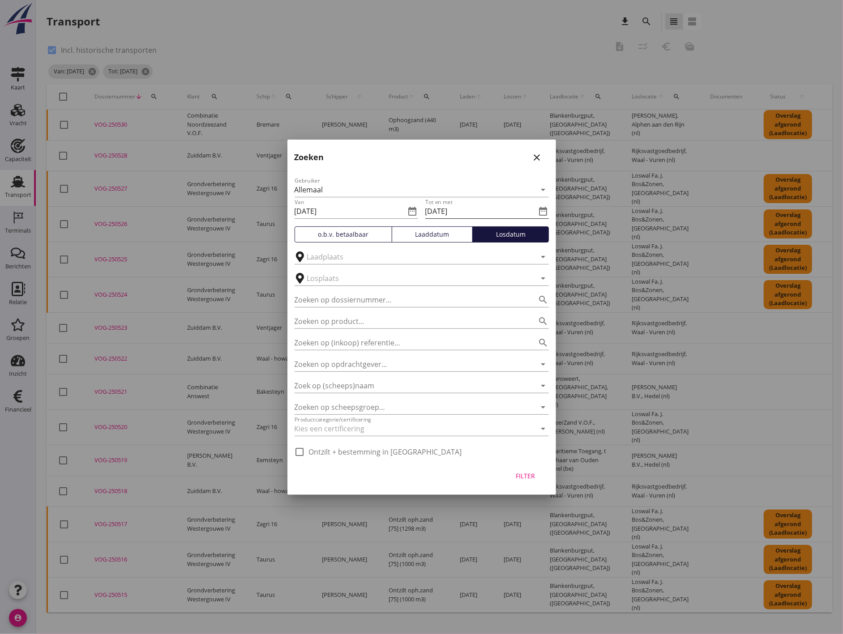
click at [515, 209] on input "[DATE]" at bounding box center [480, 211] width 111 height 14
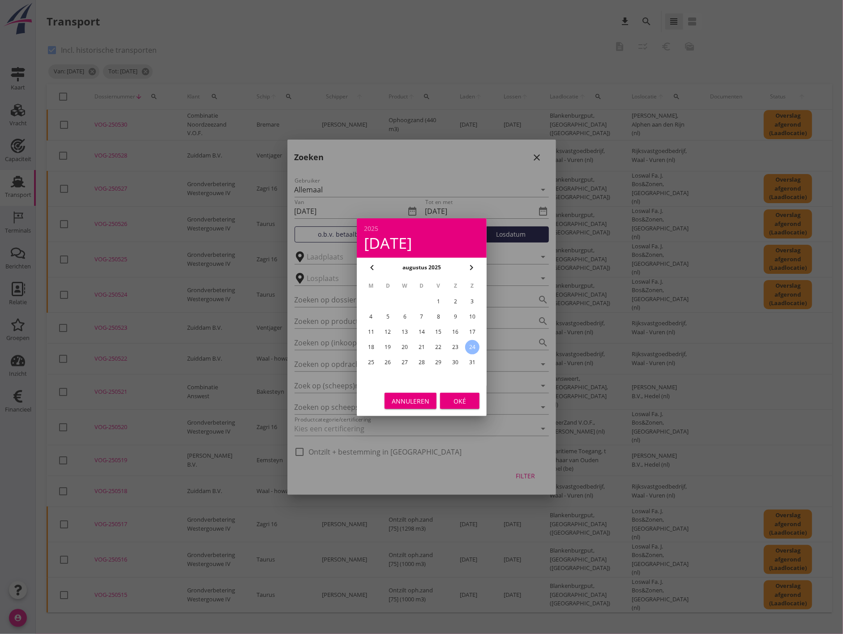
click at [466, 316] on div "10" at bounding box center [472, 317] width 14 height 14
type input "[DATE]"
click at [454, 403] on div "Oké" at bounding box center [459, 400] width 25 height 9
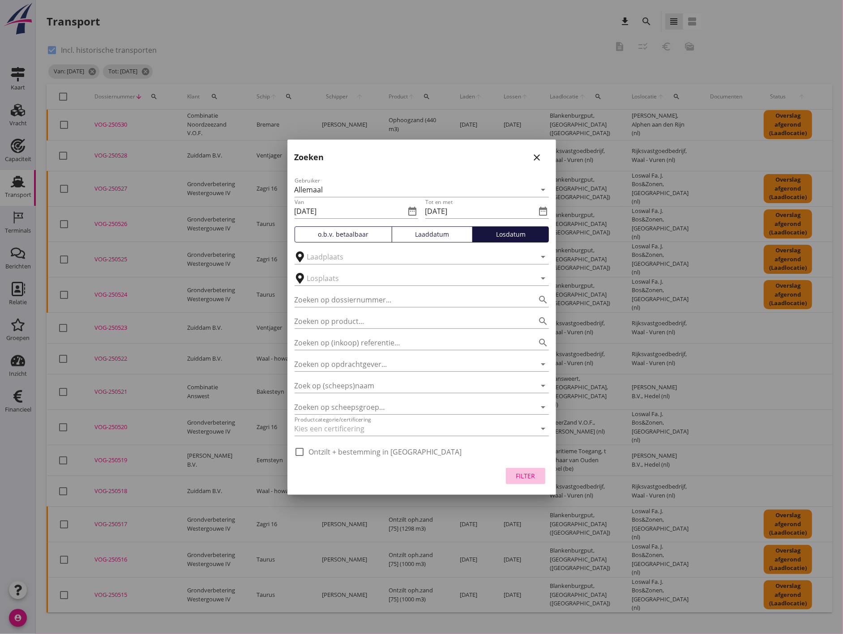
click at [533, 478] on div "Filter" at bounding box center [525, 475] width 25 height 9
